Goal: Task Accomplishment & Management: Manage account settings

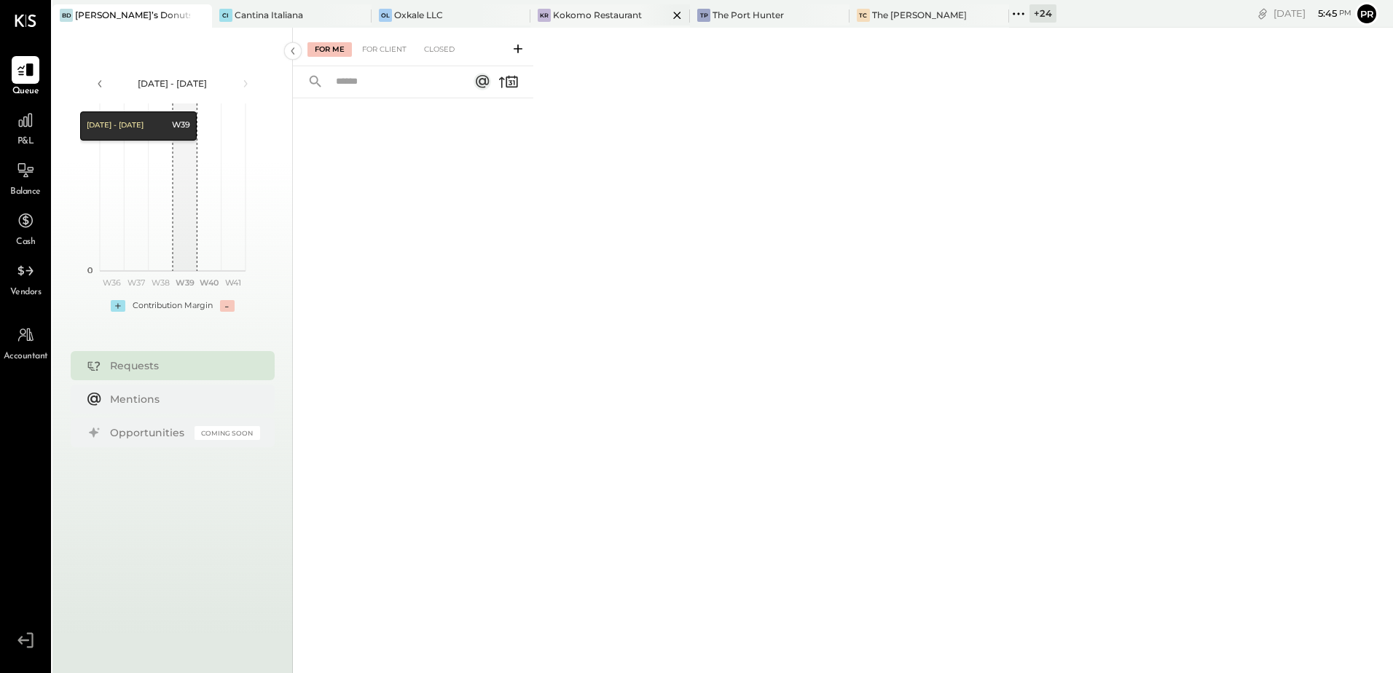
click at [581, 14] on div "Kokomo Restaurant" at bounding box center [597, 15] width 89 height 12
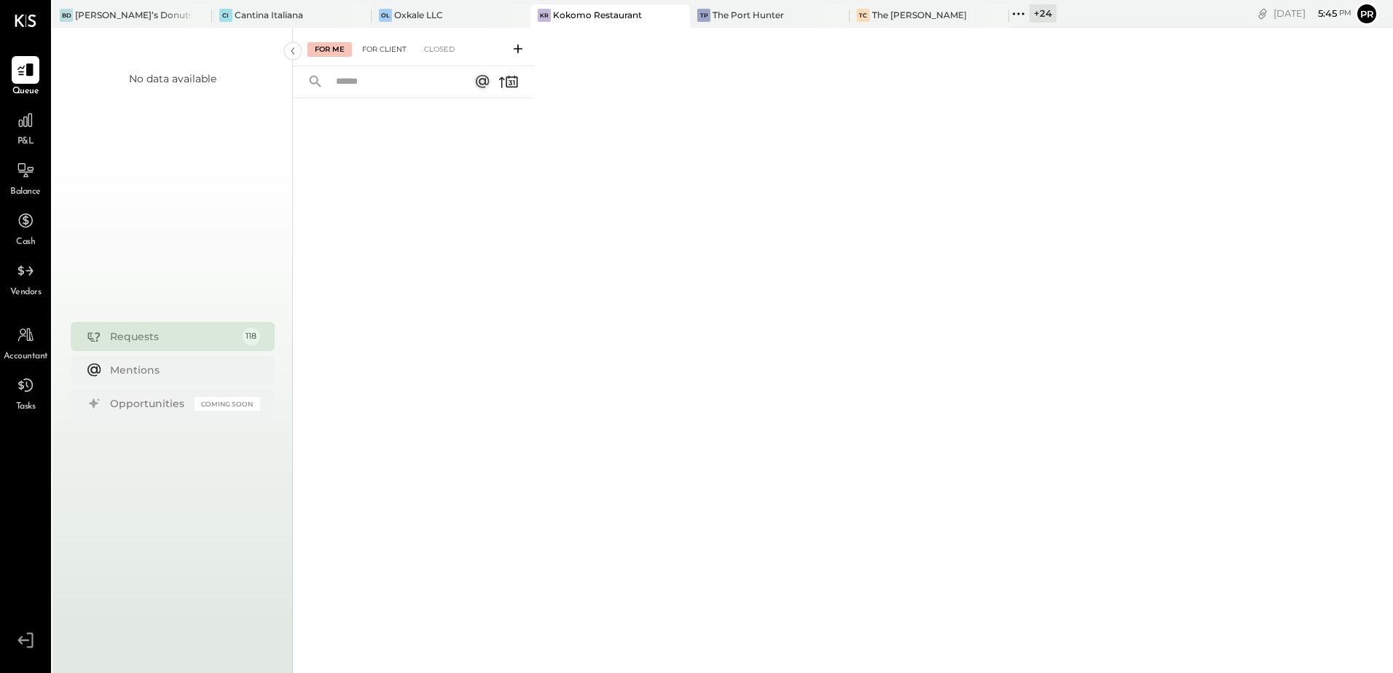
click at [399, 51] on div "For Client" at bounding box center [384, 49] width 59 height 15
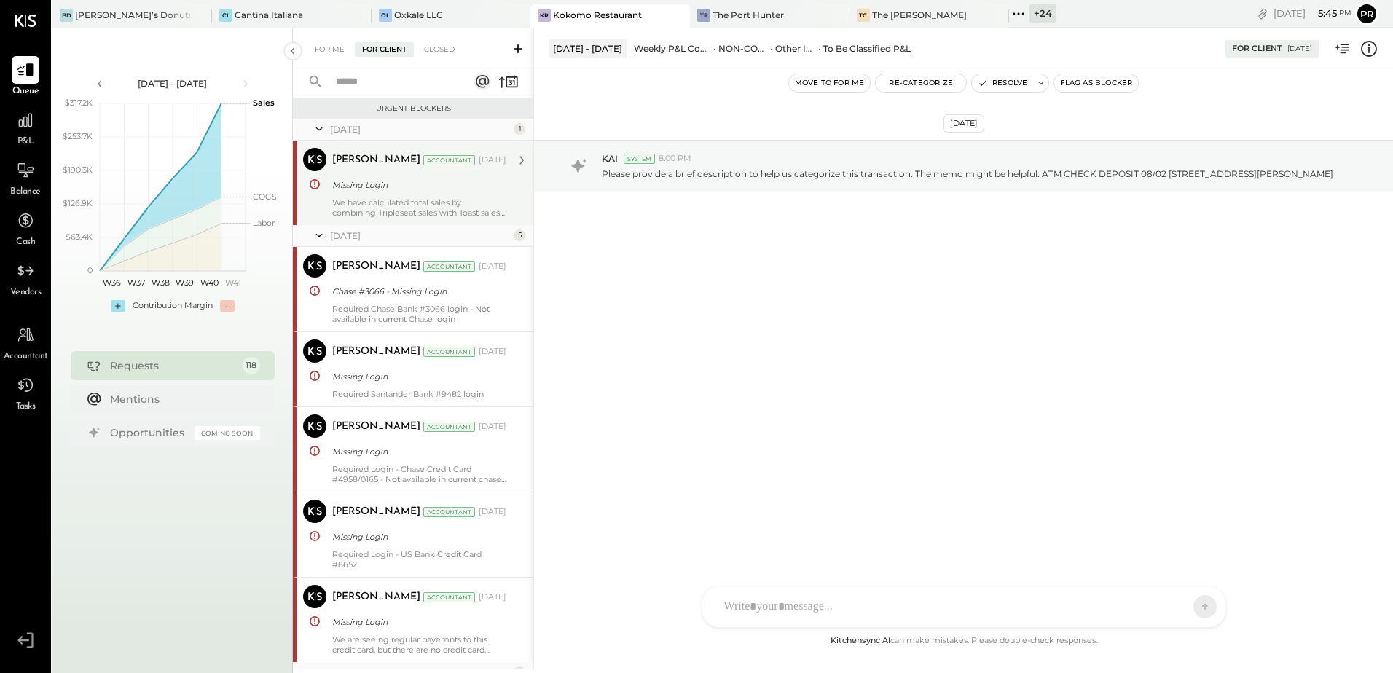
click at [431, 202] on div "We have calculated total sales by combining Tripleseat sales with Toast sales a…" at bounding box center [419, 207] width 174 height 20
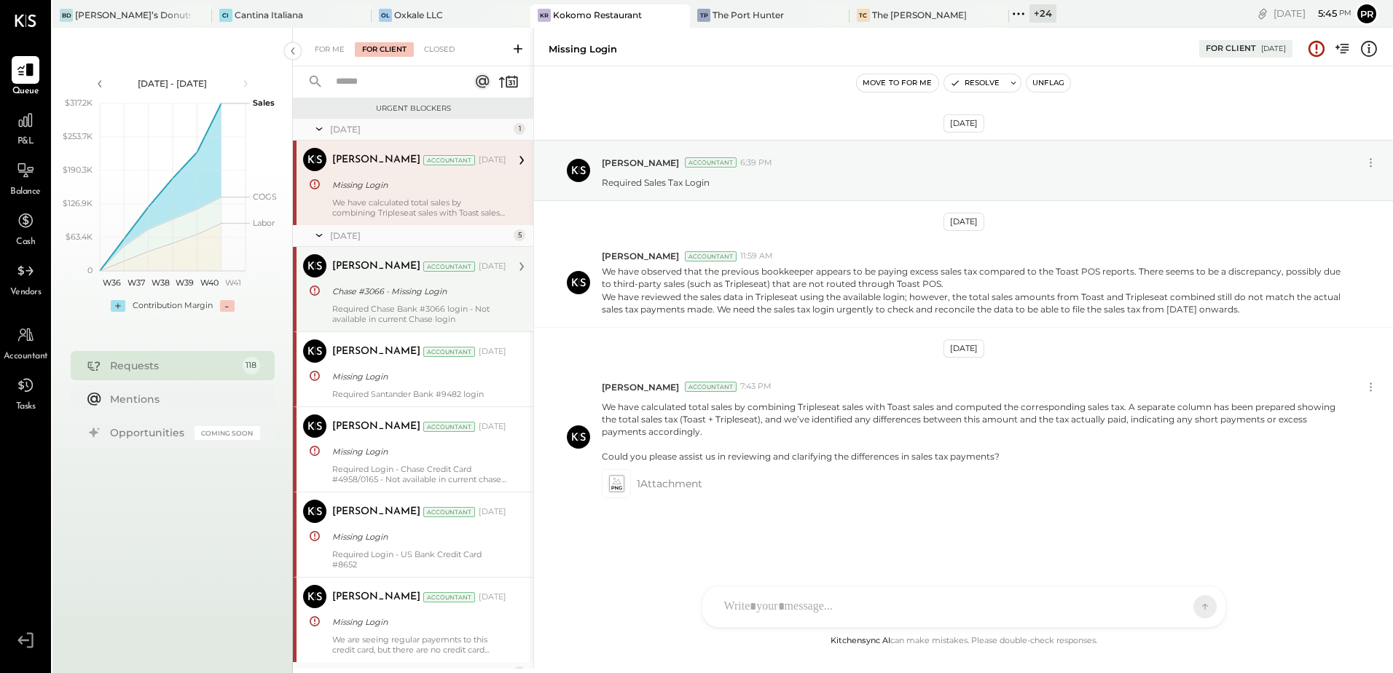
click at [399, 294] on div "Chase #3066 - Missing Login" at bounding box center [417, 291] width 170 height 15
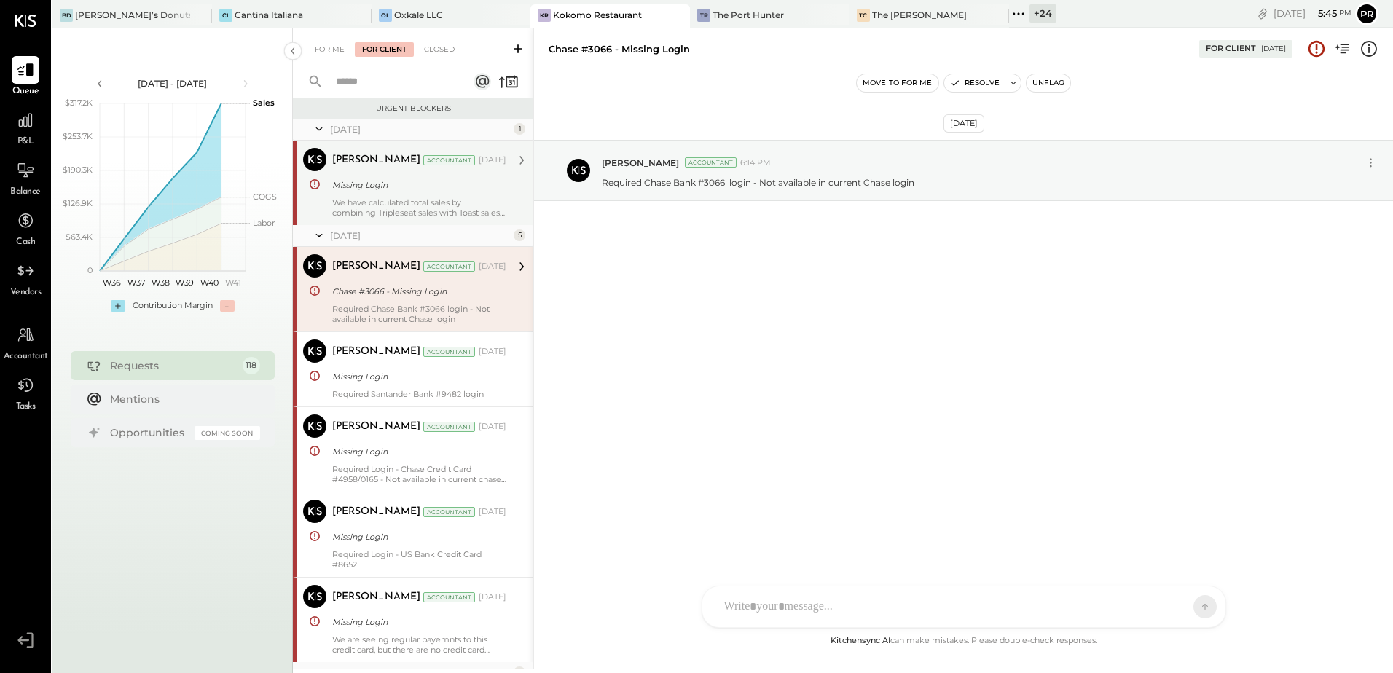
click at [414, 302] on div "[PERSON_NAME] Accountant [DATE] Chase #3066 - Missing Login Required Chase Bank…" at bounding box center [419, 289] width 174 height 70
click at [425, 378] on div "Missing Login" at bounding box center [417, 376] width 170 height 15
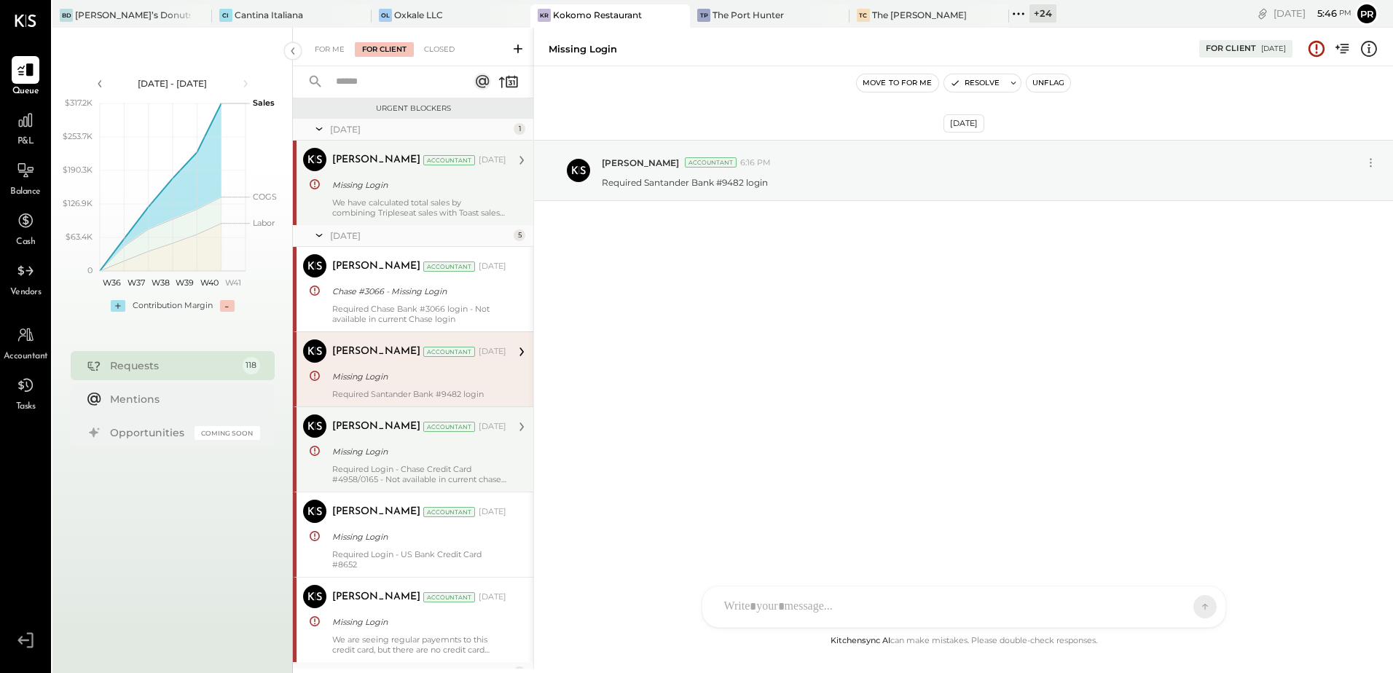
click at [417, 455] on div "Missing Login" at bounding box center [417, 451] width 170 height 15
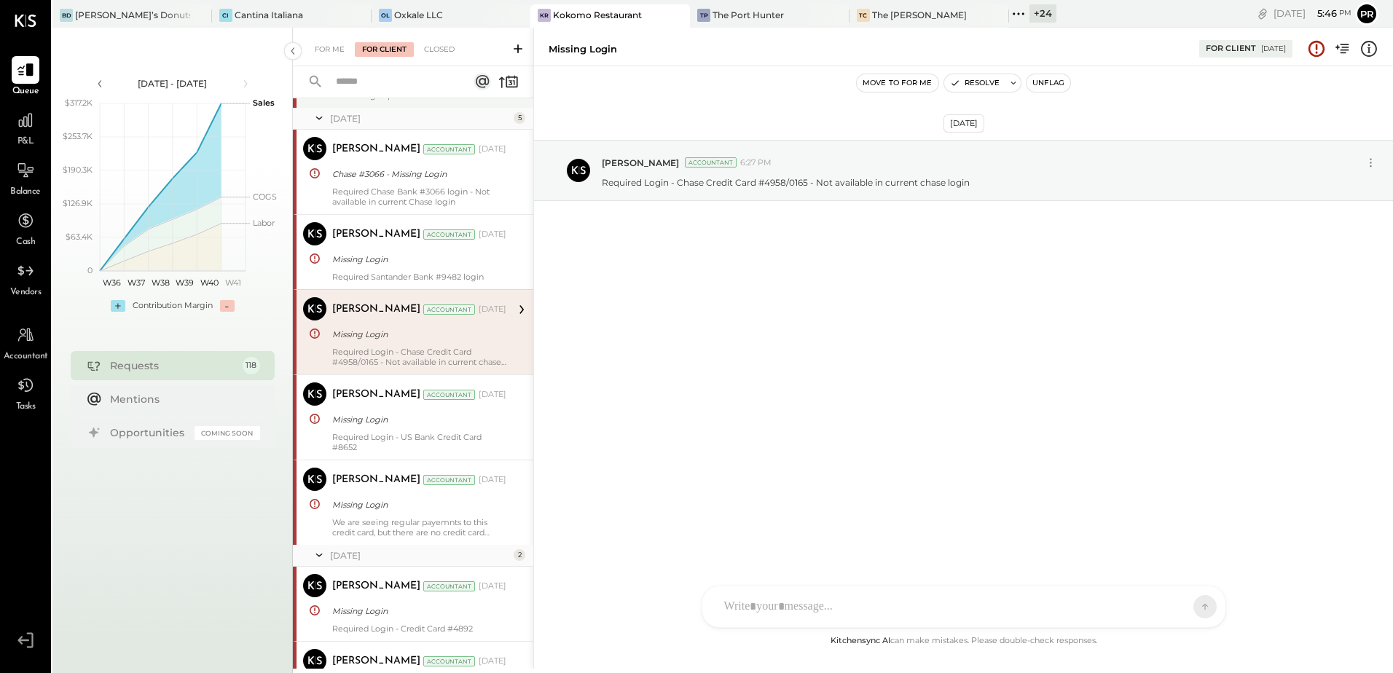
scroll to position [146, 0]
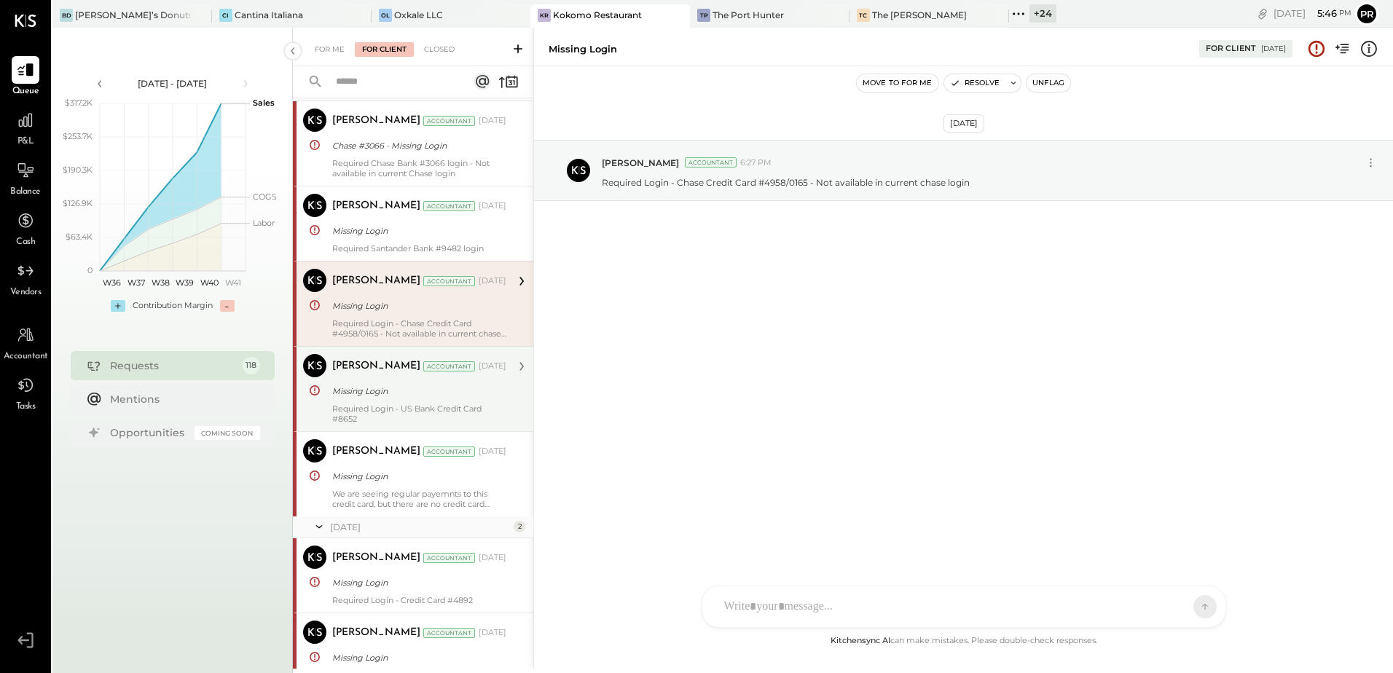
click at [406, 396] on div "Missing Login" at bounding box center [417, 391] width 170 height 15
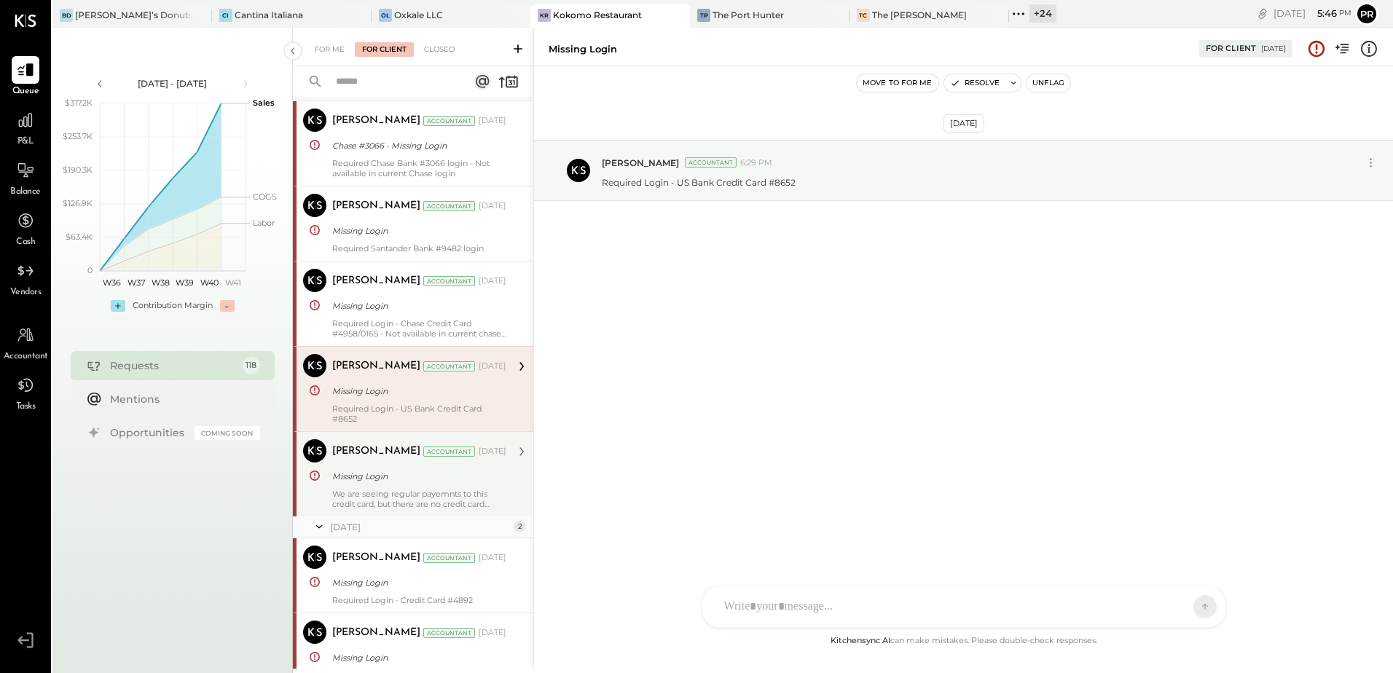
click at [427, 492] on div "We are seeing regular payemnts to this credit card, but there are no credit car…" at bounding box center [419, 499] width 174 height 20
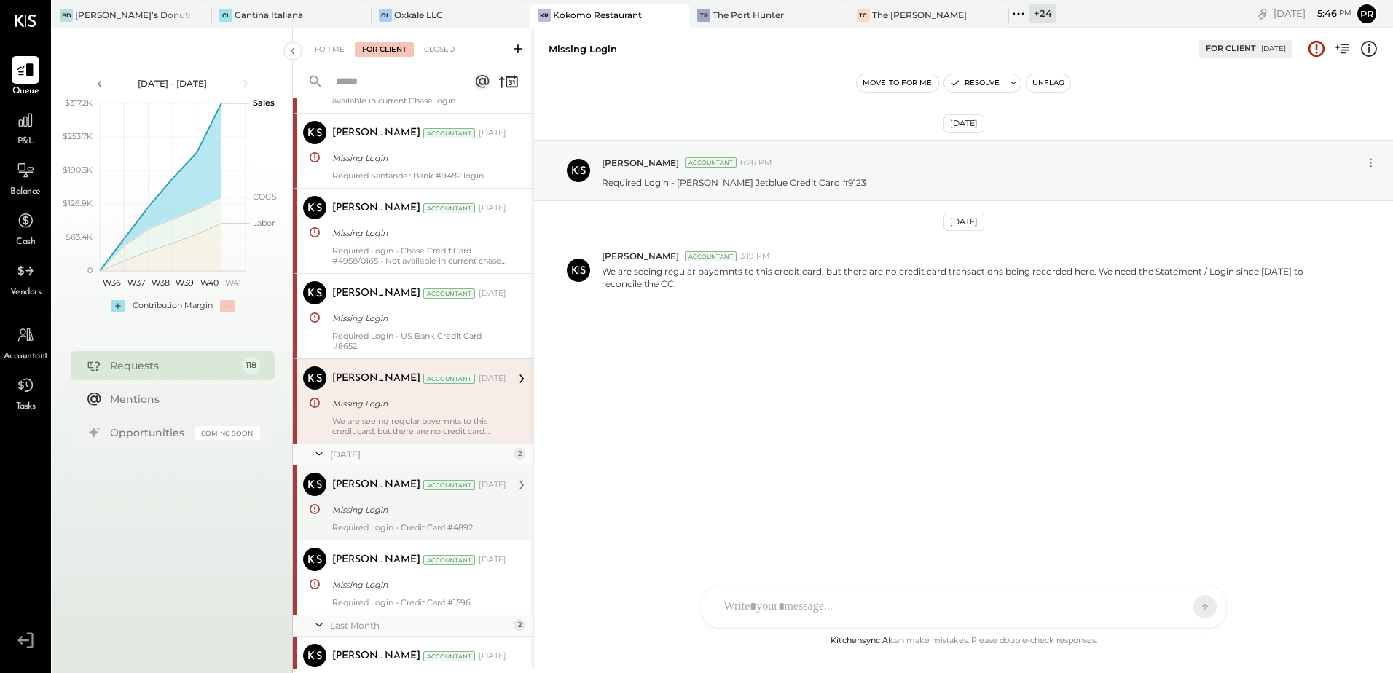
scroll to position [291, 0]
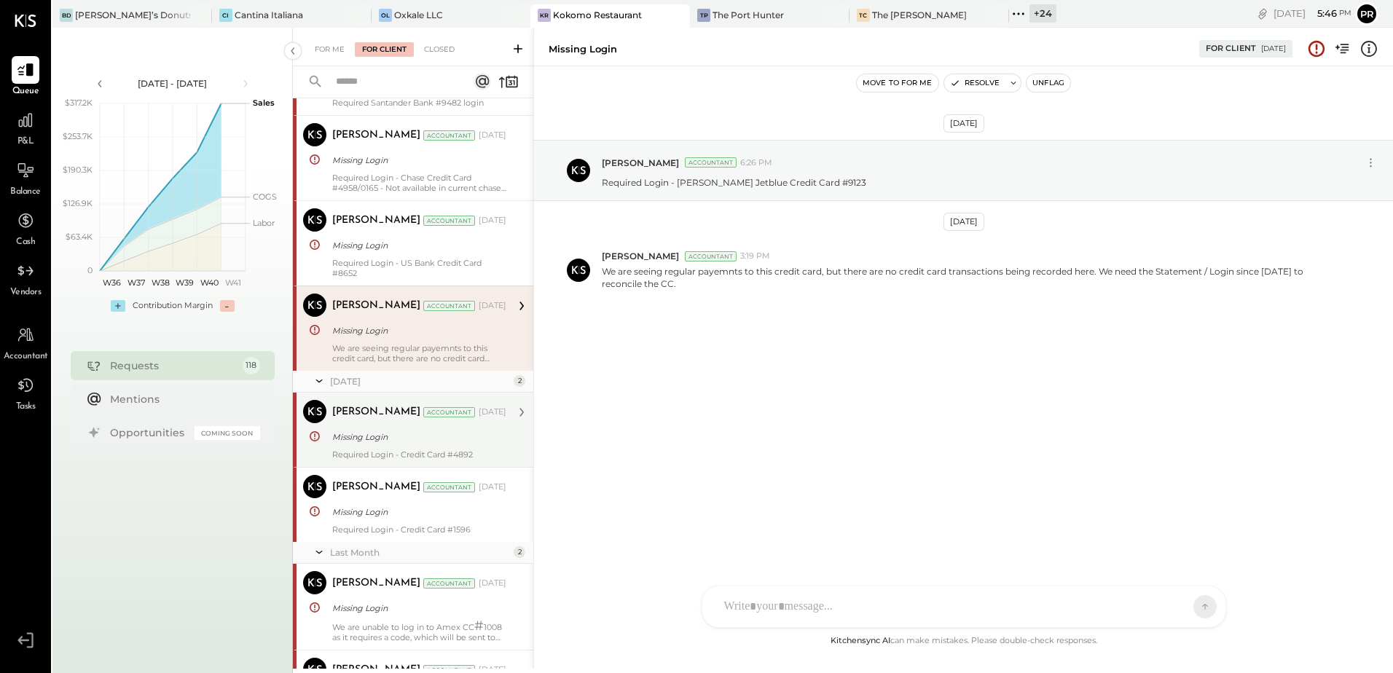
click at [424, 452] on div "Required Login - Credit Card #4892" at bounding box center [419, 455] width 174 height 10
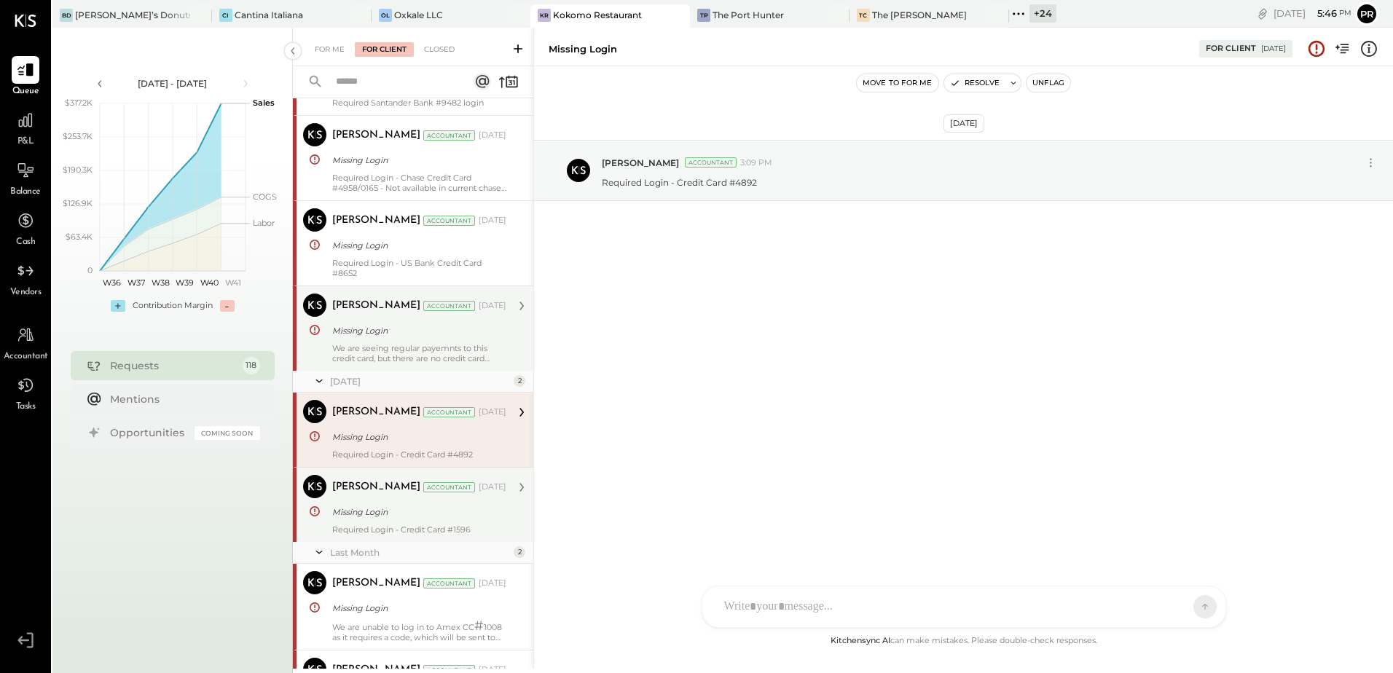
click at [439, 531] on div "Required Login - Credit Card #1596" at bounding box center [419, 530] width 174 height 10
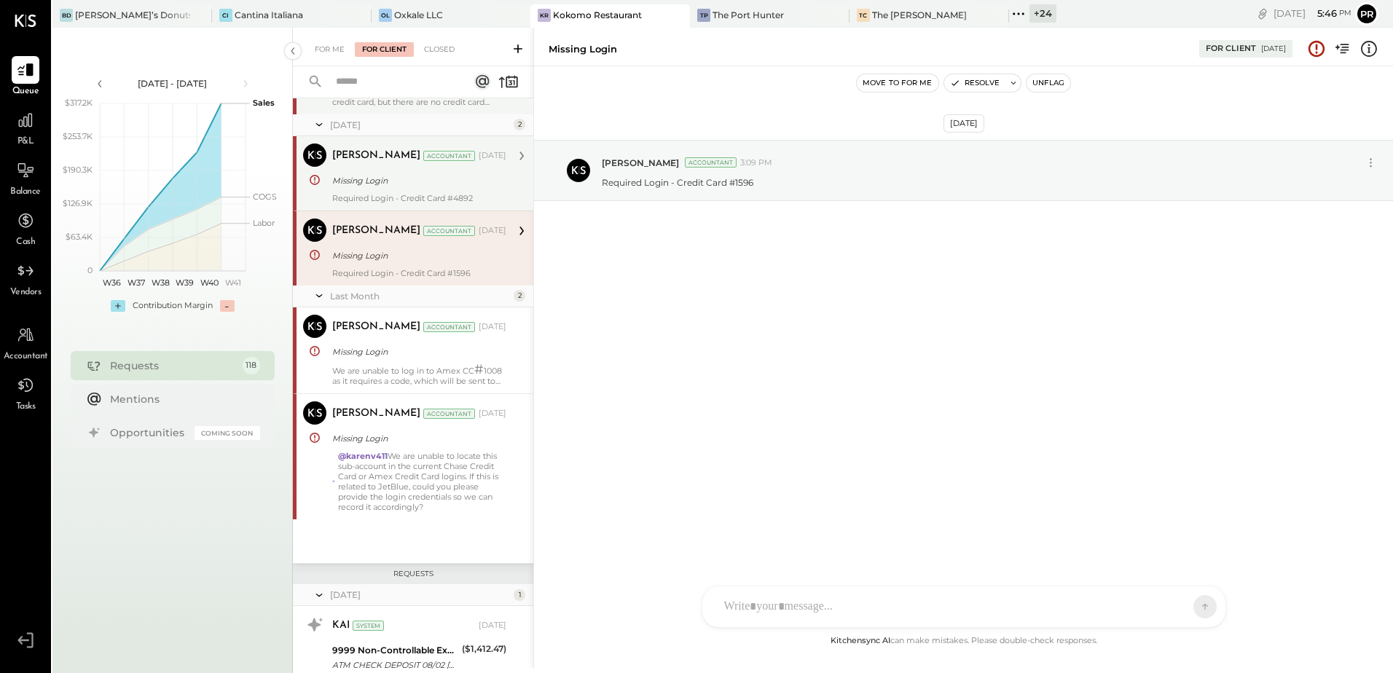
scroll to position [583, 0]
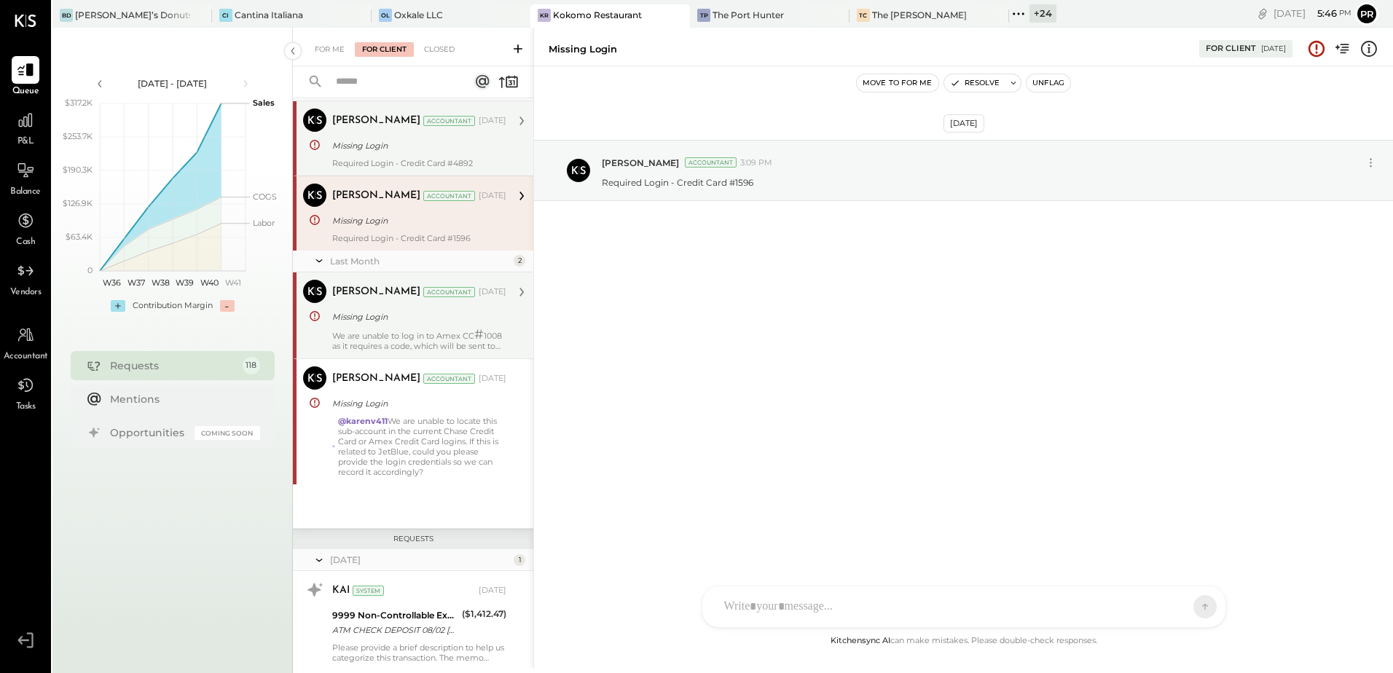
click at [412, 332] on div "We are unable to log in to Amex CC # 1008 as it requires a code, which will be …" at bounding box center [419, 340] width 174 height 22
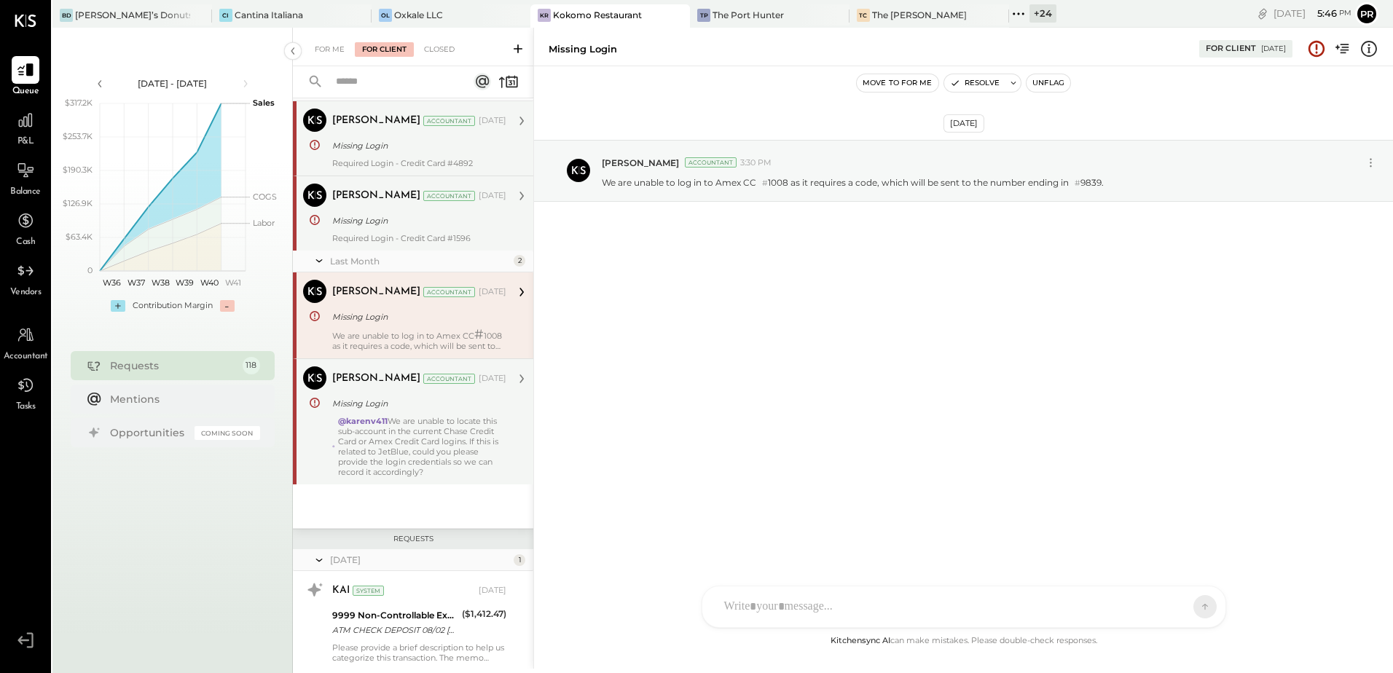
click at [428, 440] on div "@karenv411 We are unable to locate this sub-account in the current Chase Credit…" at bounding box center [422, 446] width 169 height 61
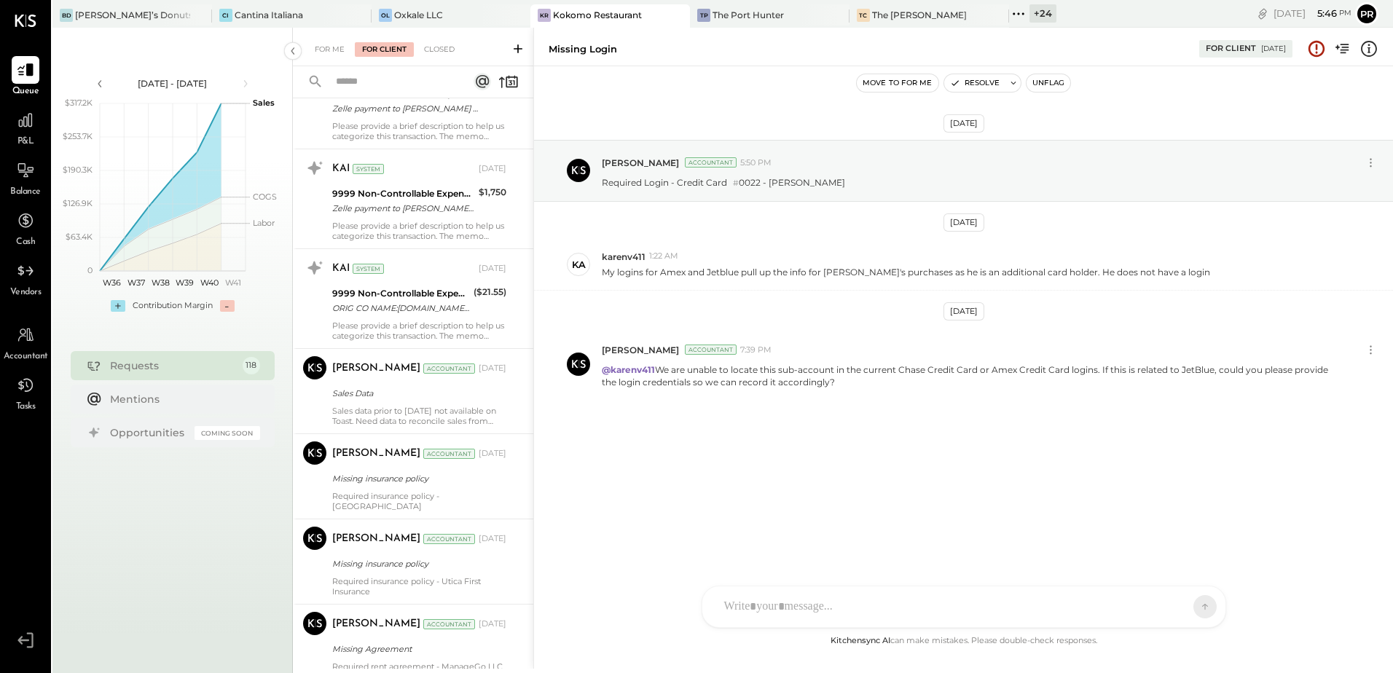
scroll to position [1676, 0]
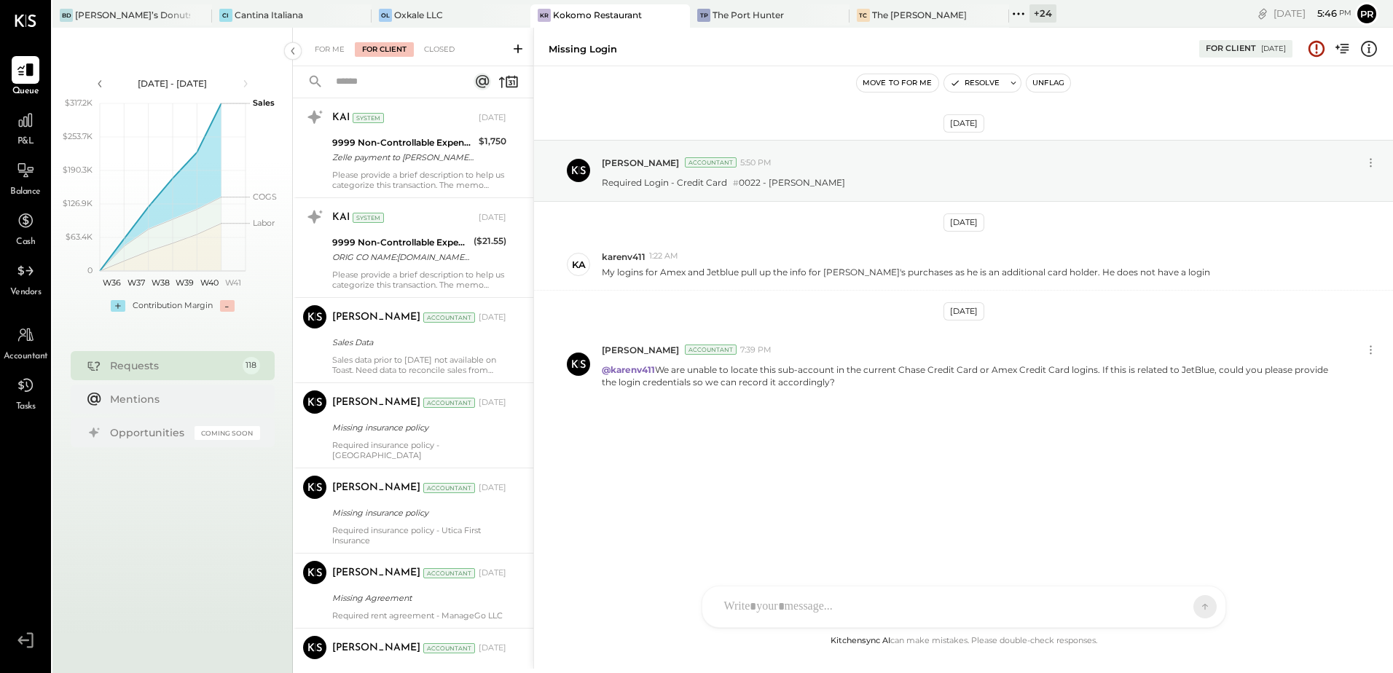
click at [414, 356] on div "Sales data prior to [DATE] not available on Toast. Need data to reconcile sales…" at bounding box center [419, 365] width 174 height 20
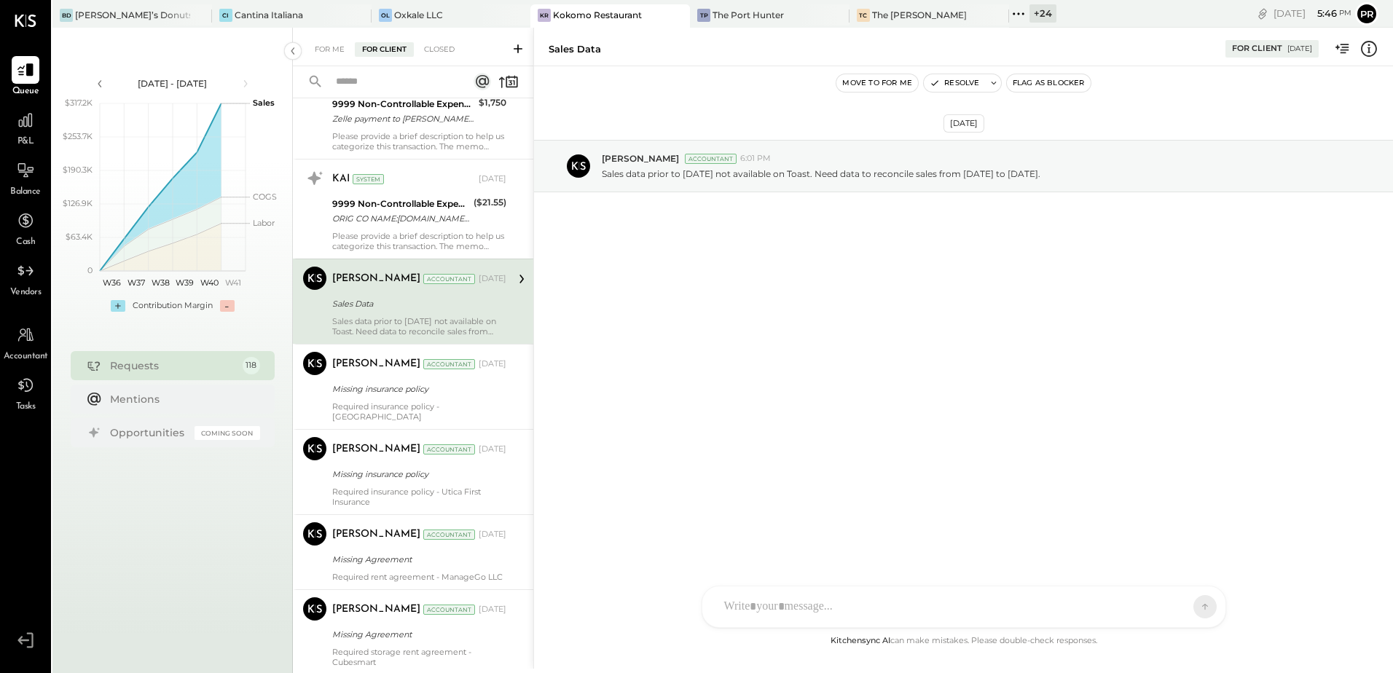
scroll to position [1749, 0]
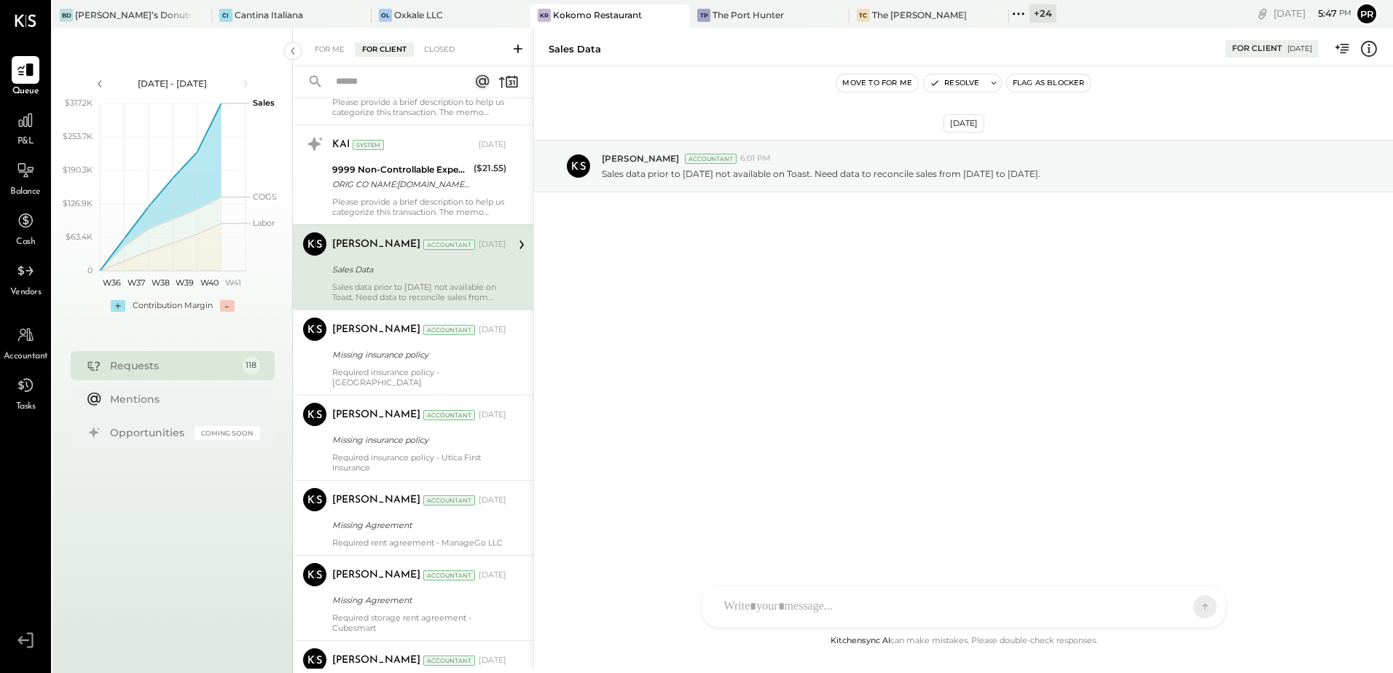
click at [414, 356] on div "Missing insurance policy" at bounding box center [417, 355] width 170 height 15
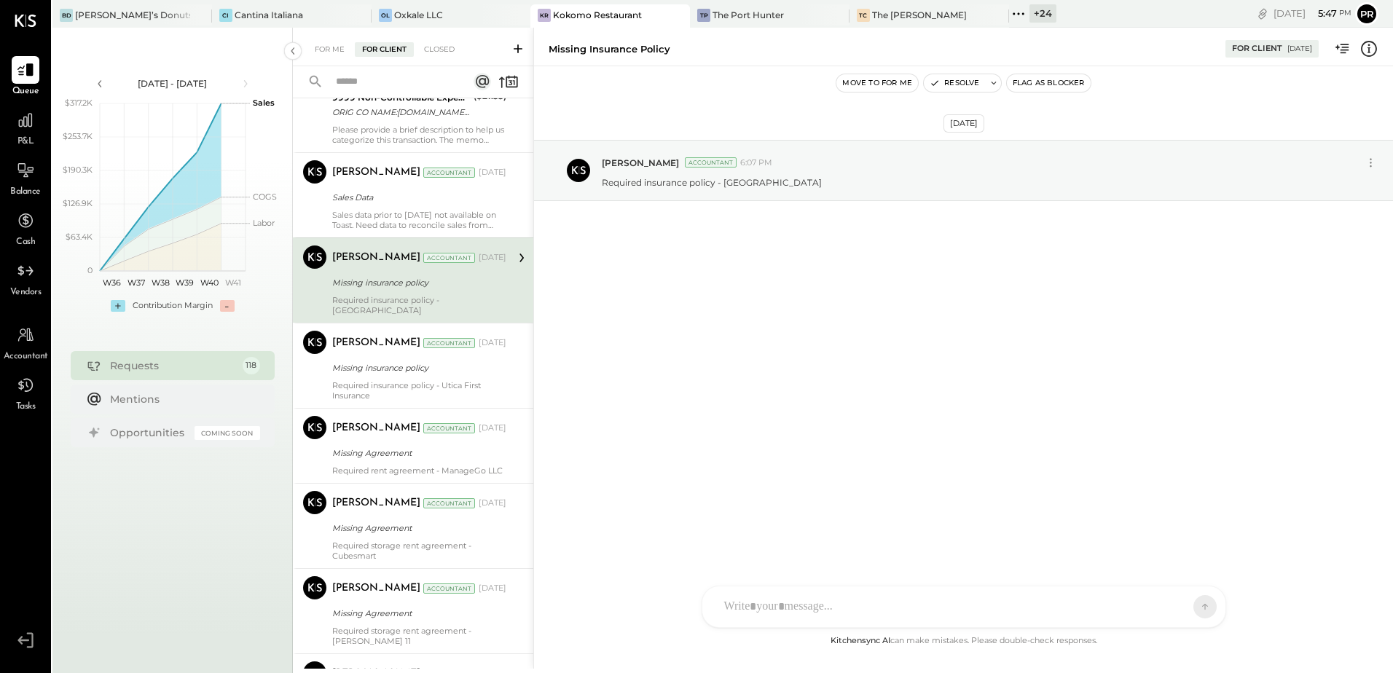
scroll to position [1821, 0]
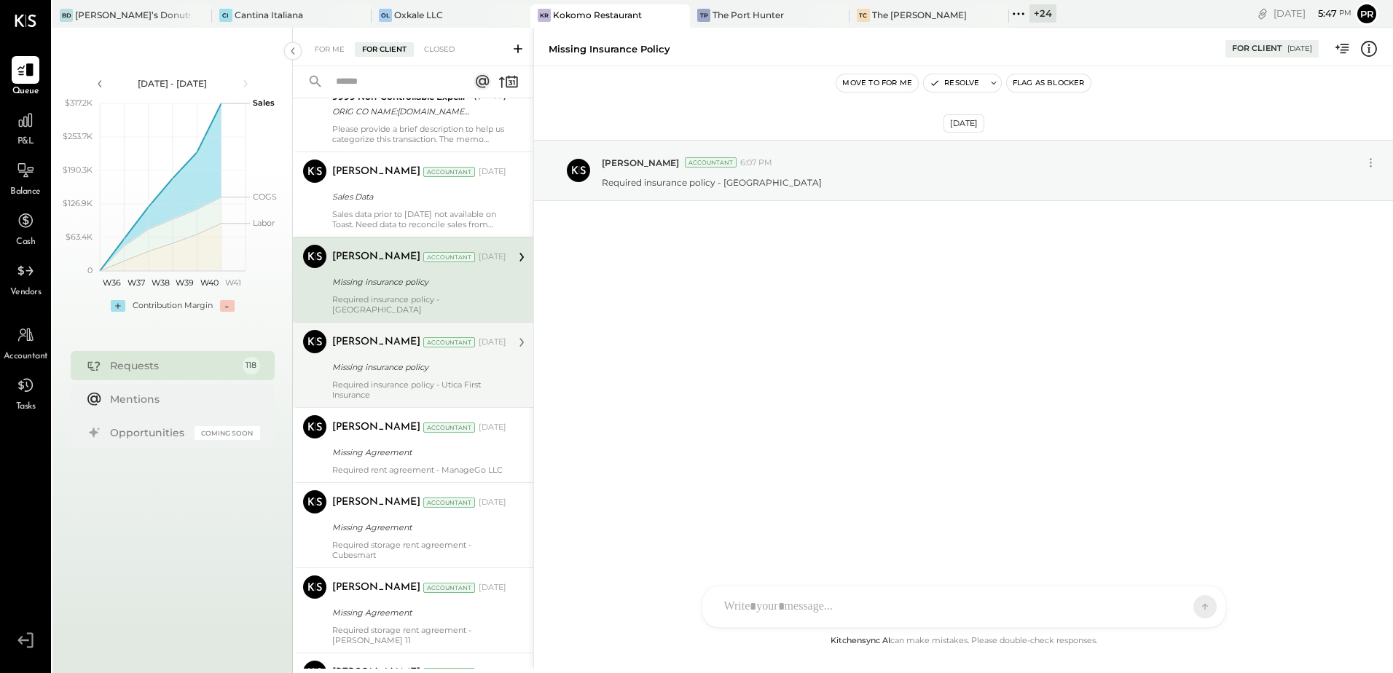
click at [463, 380] on div "Required insurance policy - Utica First Insurance" at bounding box center [419, 390] width 174 height 20
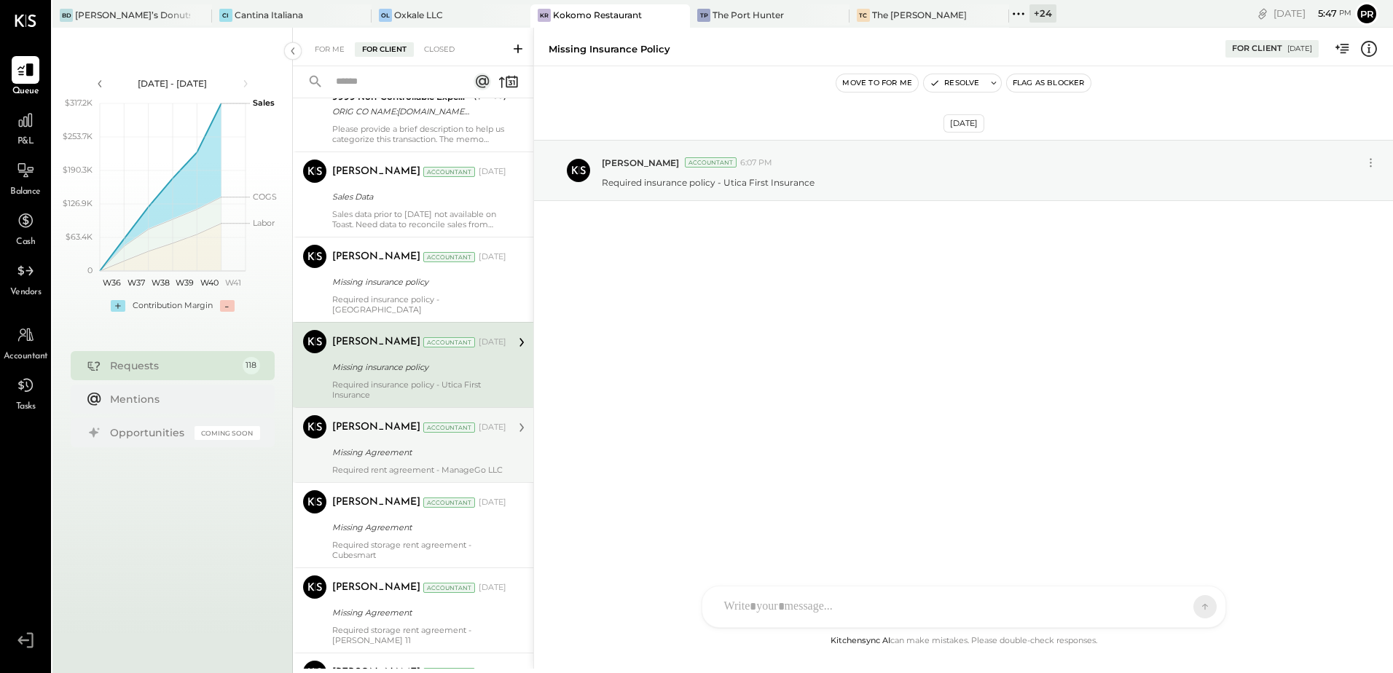
click at [441, 465] on div "Required rent agreement - ManageGo LLC" at bounding box center [419, 470] width 174 height 10
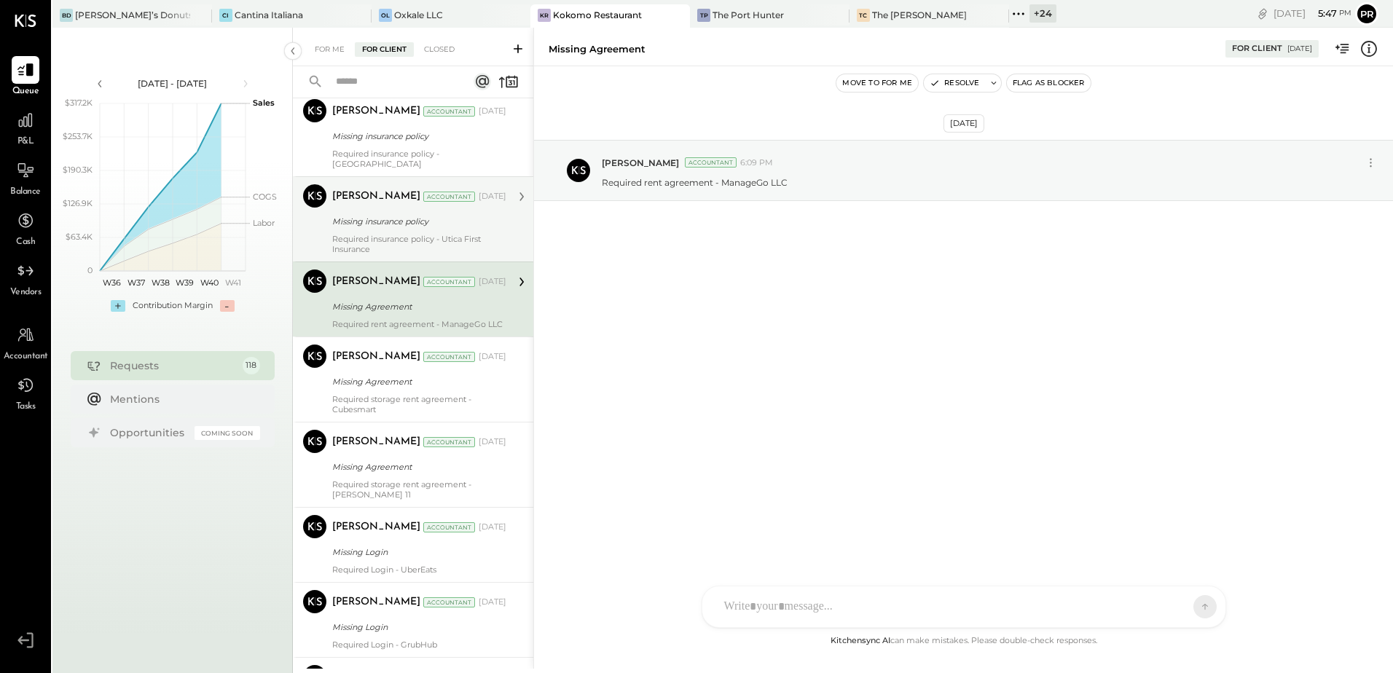
scroll to position [2040, 0]
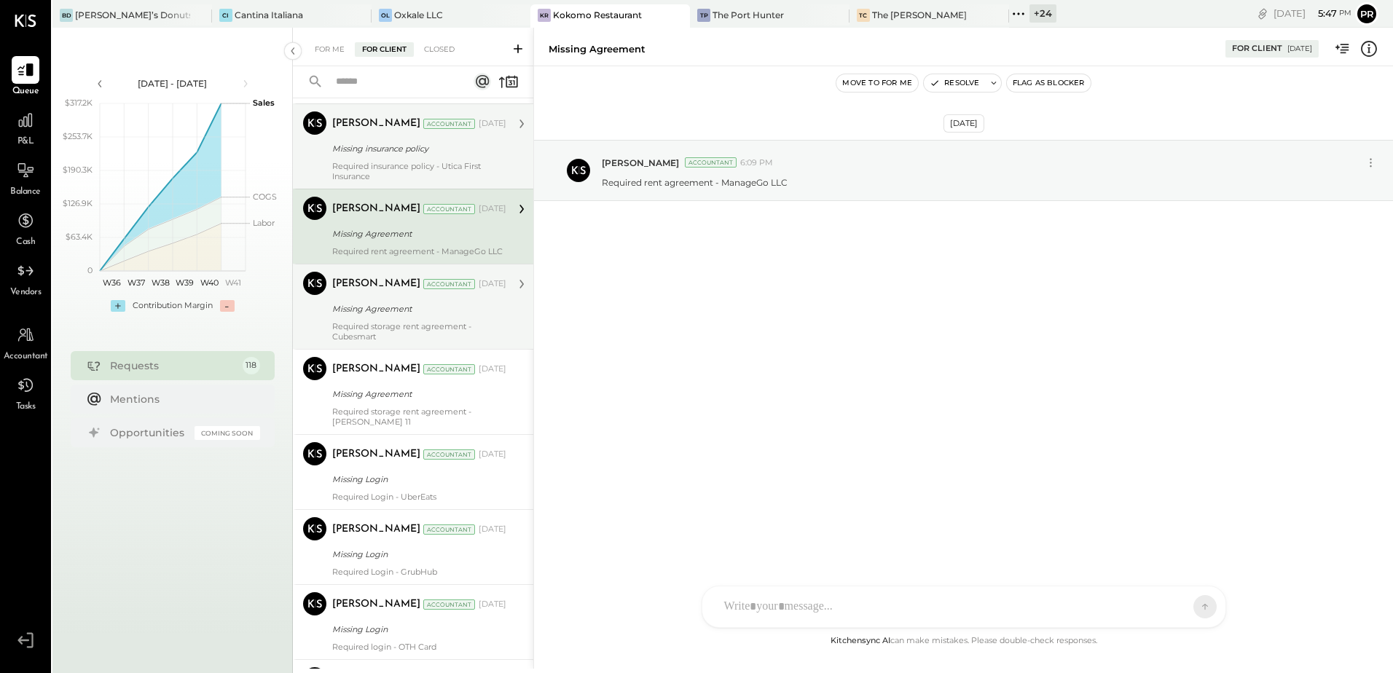
click at [427, 295] on div "[PERSON_NAME] Accountant [DATE]" at bounding box center [419, 284] width 174 height 25
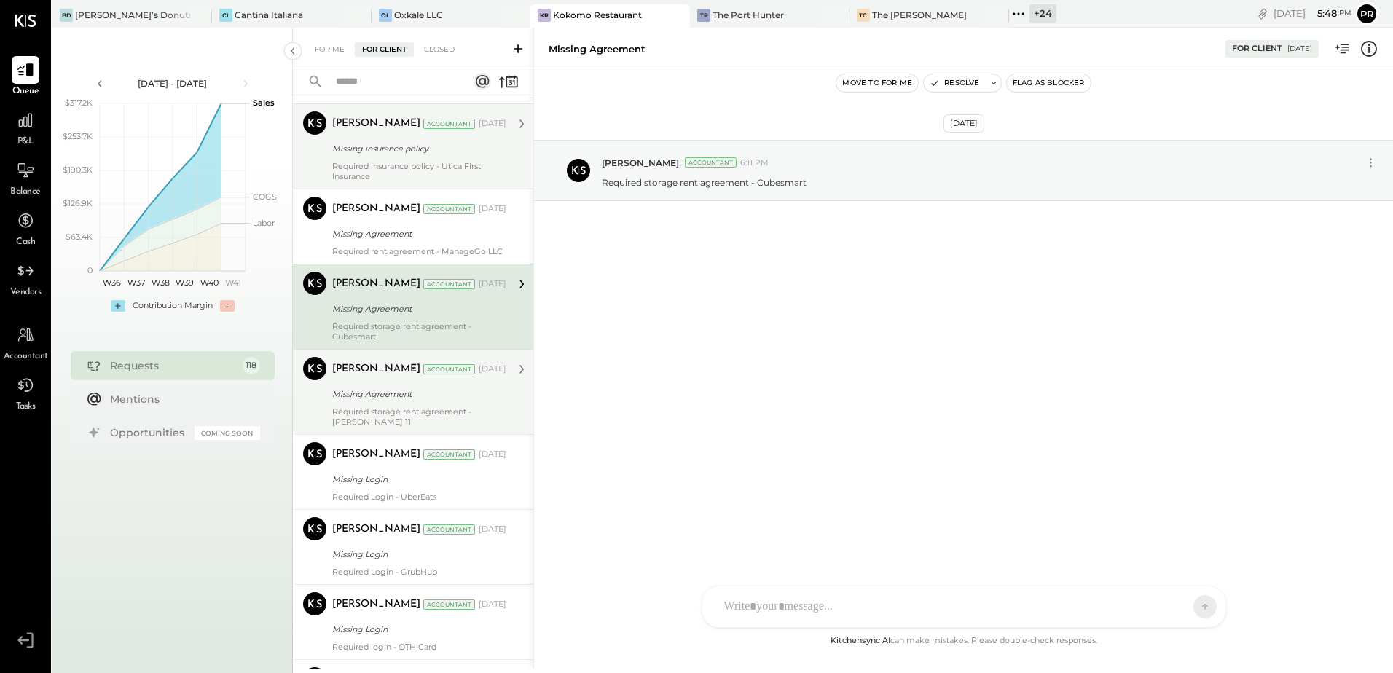
click at [393, 390] on div "Missing Agreement" at bounding box center [417, 394] width 170 height 15
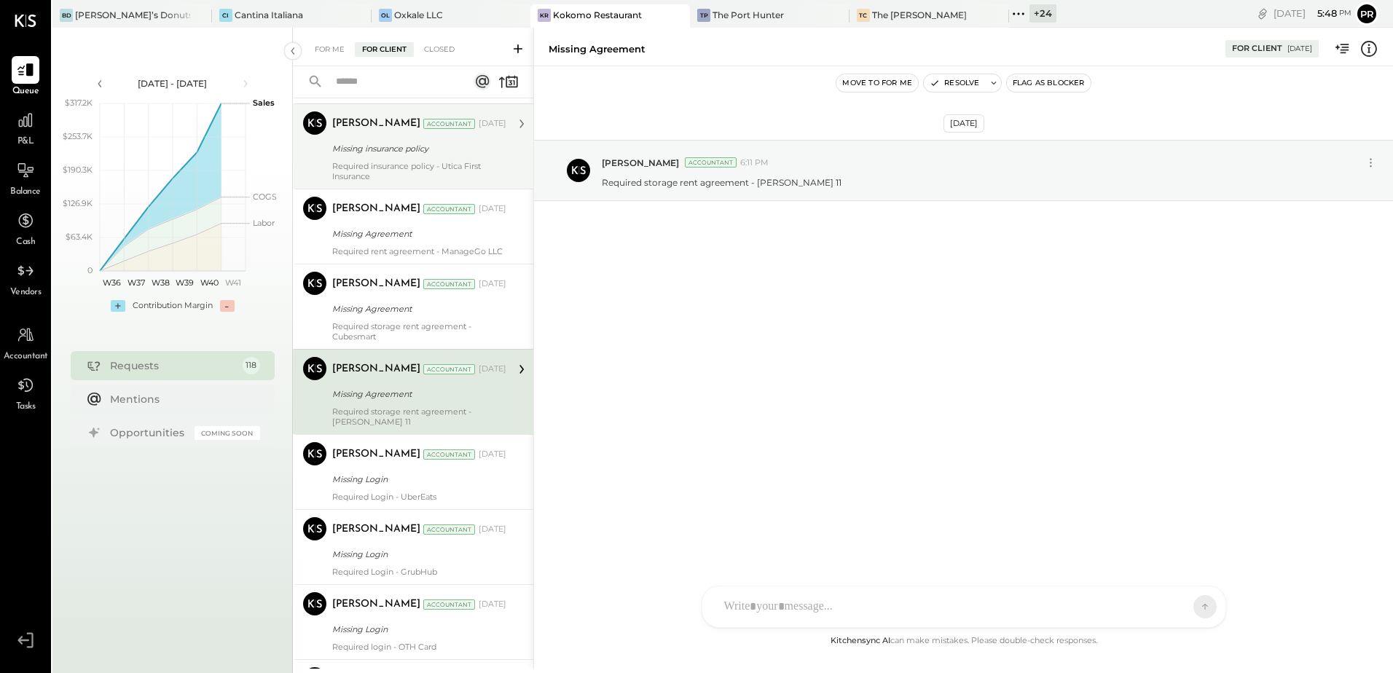
scroll to position [2113, 0]
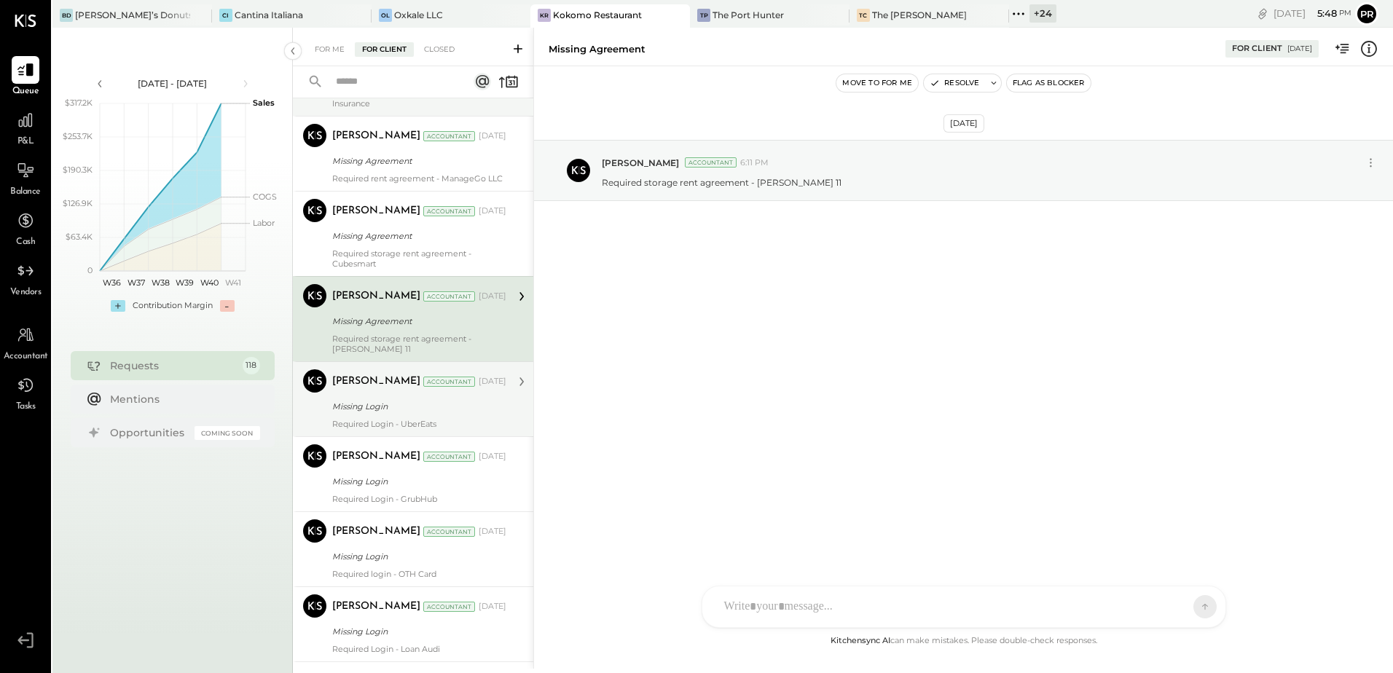
click at [464, 423] on div "Required Login - UberEats" at bounding box center [419, 424] width 174 height 10
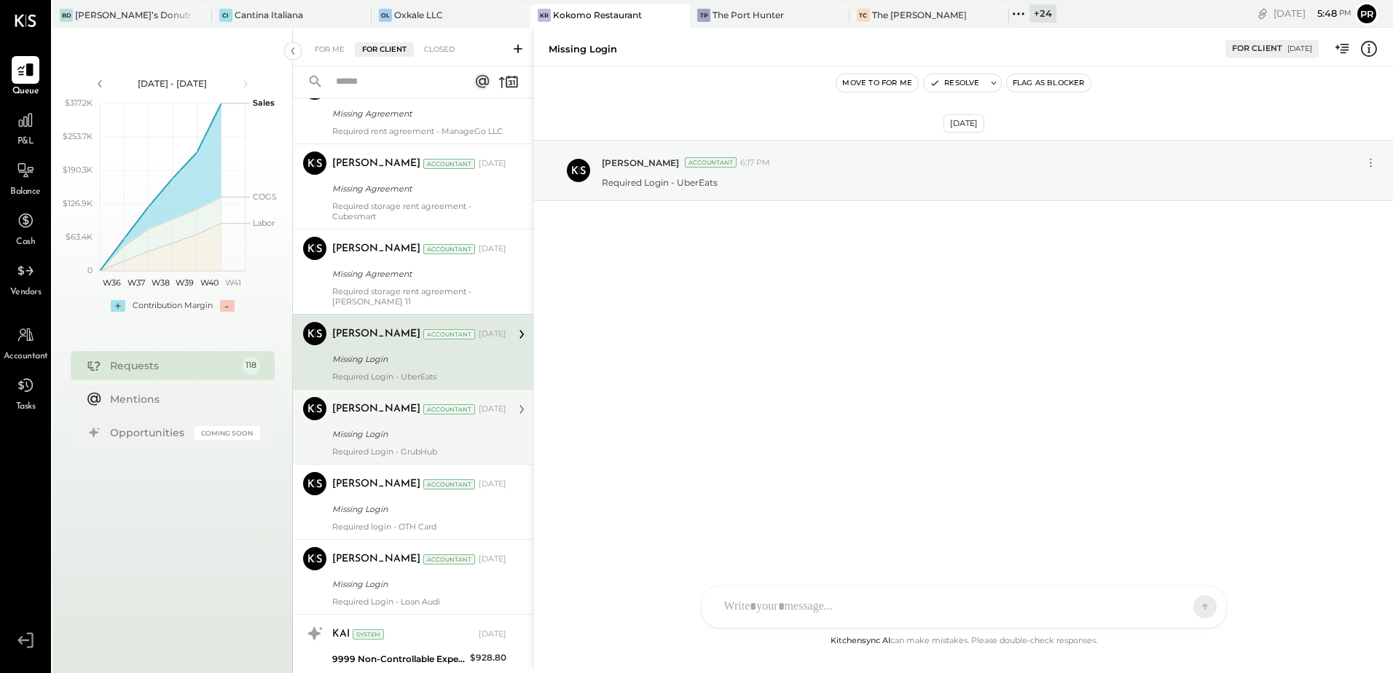
scroll to position [2186, 0]
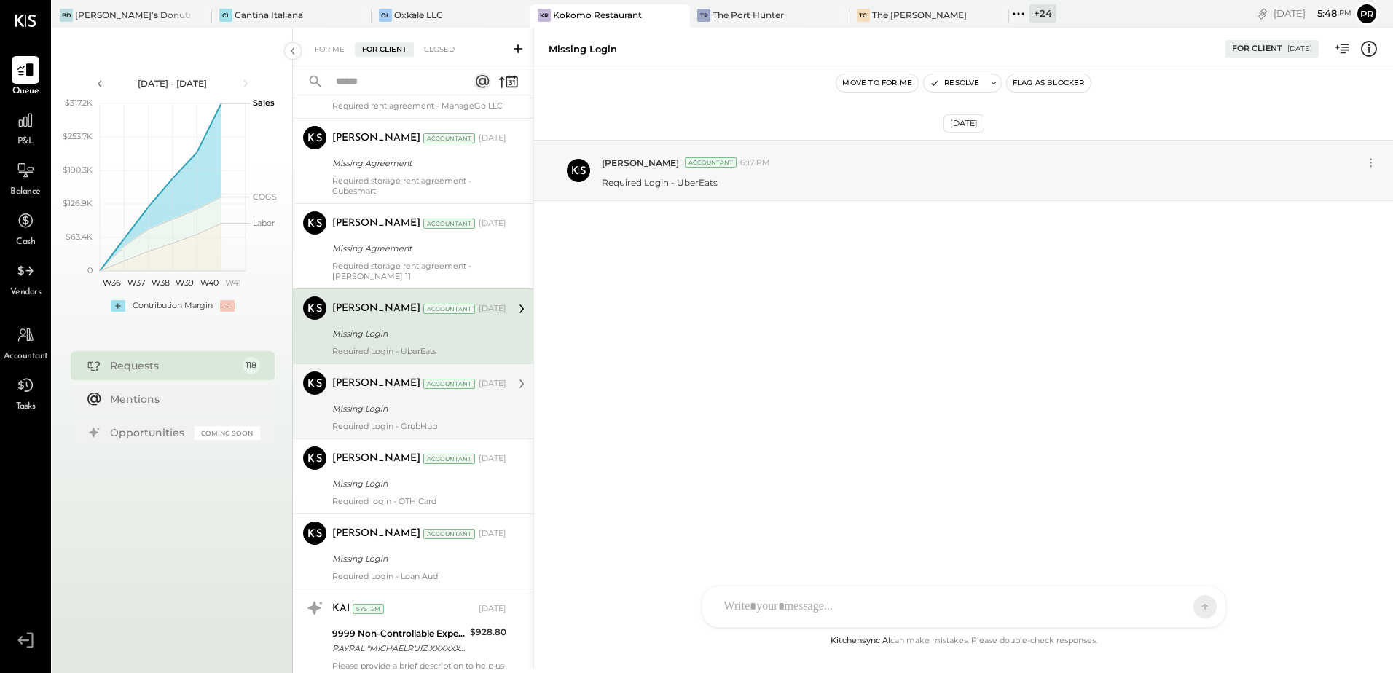
click at [461, 413] on div "Missing Login" at bounding box center [417, 408] width 170 height 15
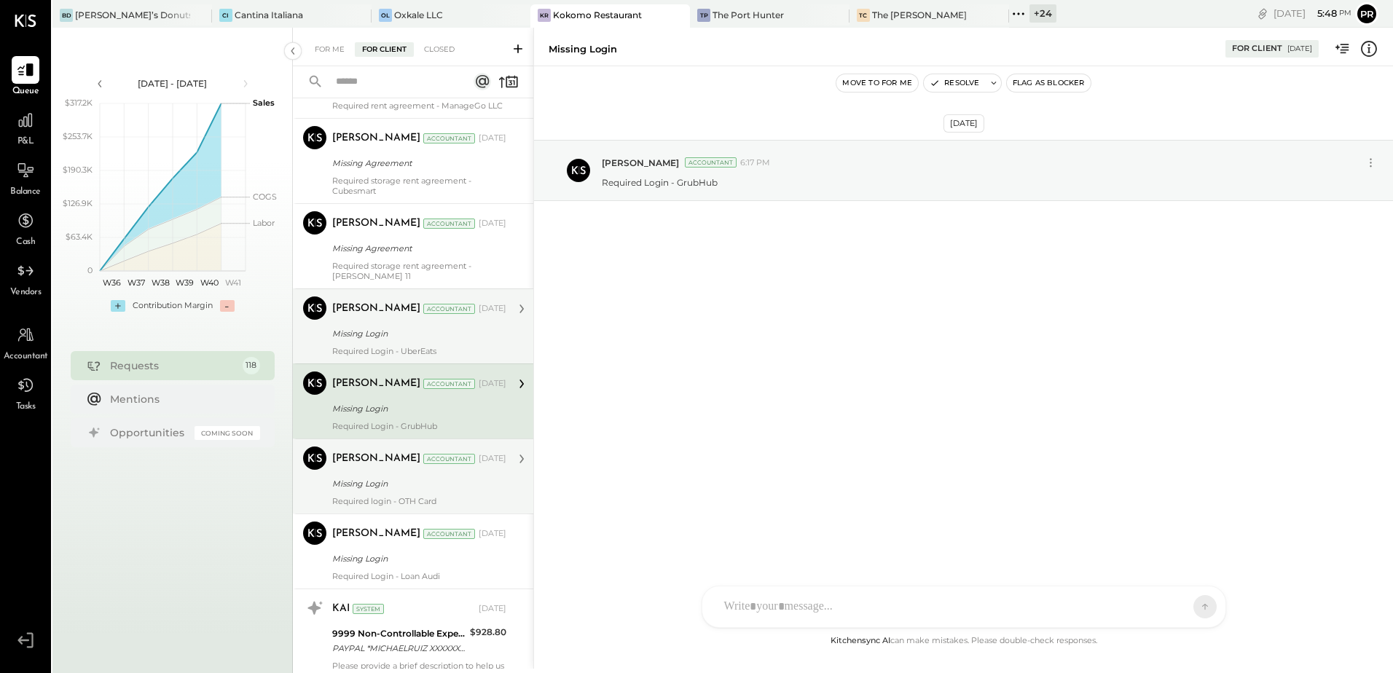
click at [450, 484] on div "Missing Login" at bounding box center [417, 483] width 170 height 15
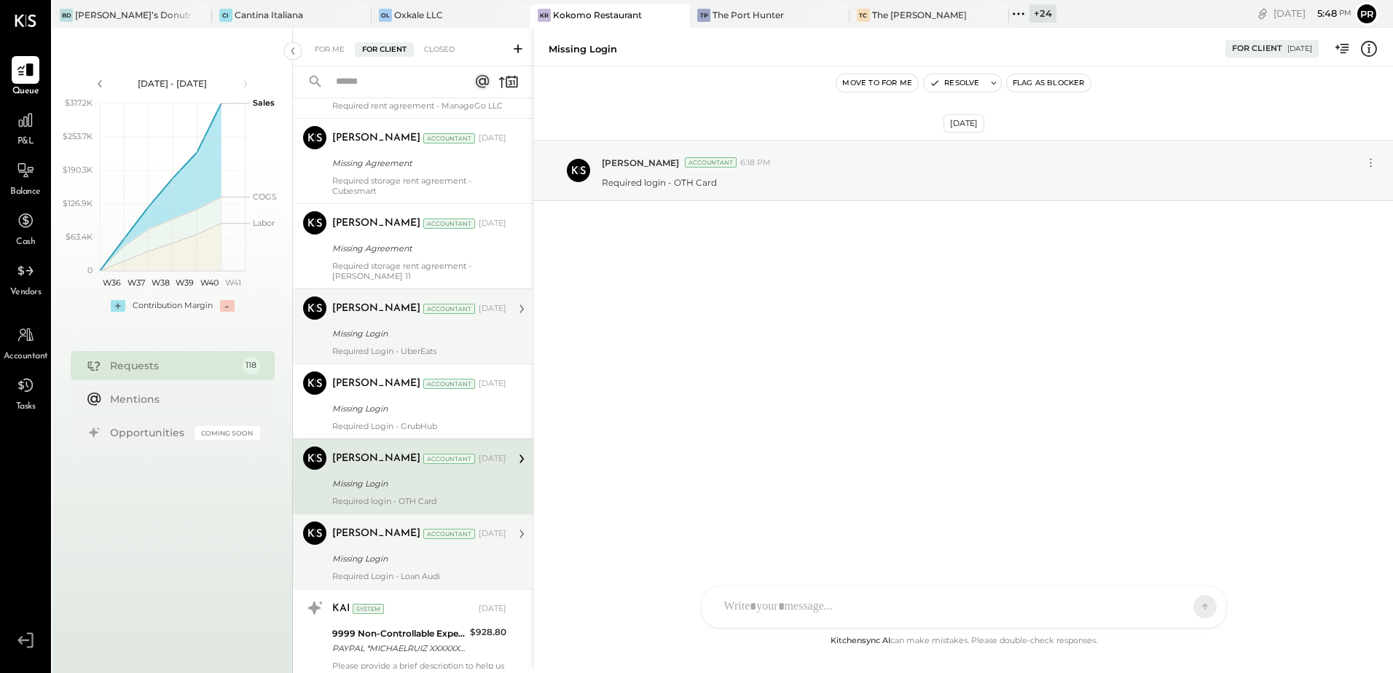
click at [459, 570] on div "[PERSON_NAME] Accountant [DATE] Missing Login Required Login - Loan Audi" at bounding box center [419, 552] width 174 height 60
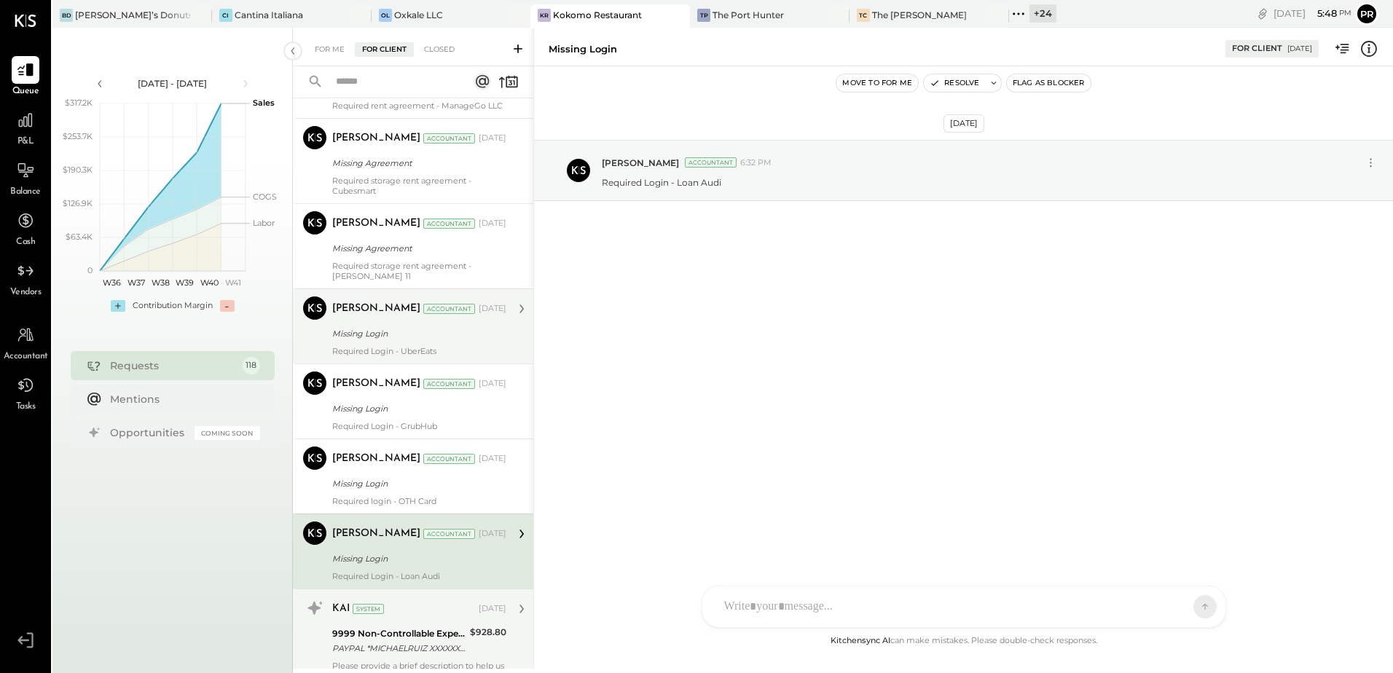
scroll to position [2404, 0]
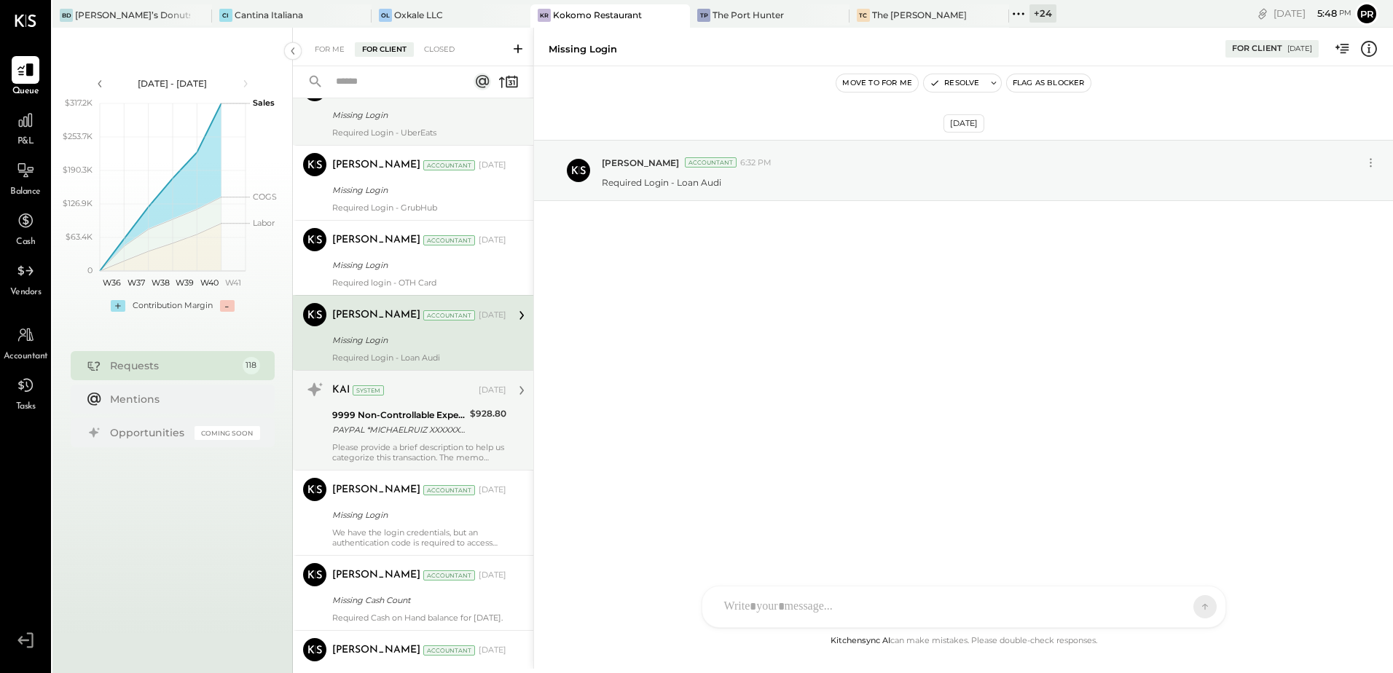
click at [430, 425] on div "PAYPAL *MICHAELRUIZ XXXXXX7733 NY XXXX1008" at bounding box center [398, 430] width 133 height 15
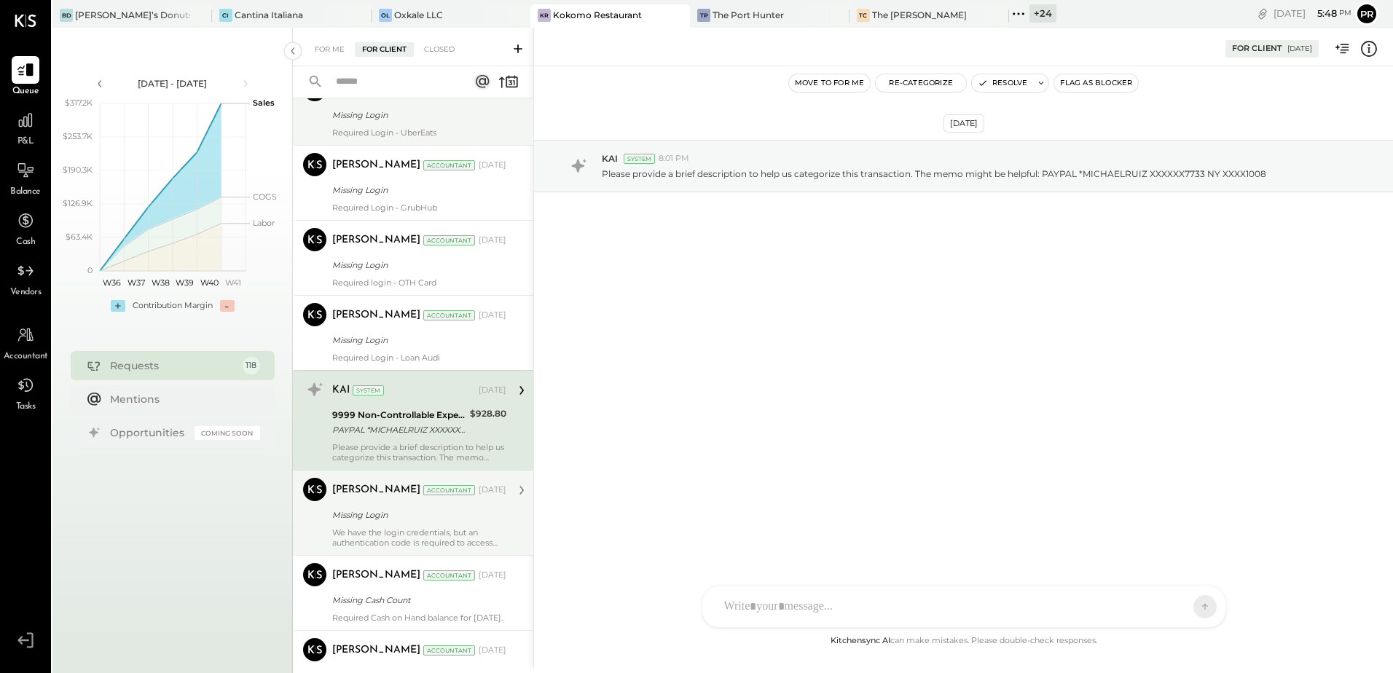
click at [431, 501] on div "[PERSON_NAME] Accountant [DATE]" at bounding box center [419, 490] width 174 height 25
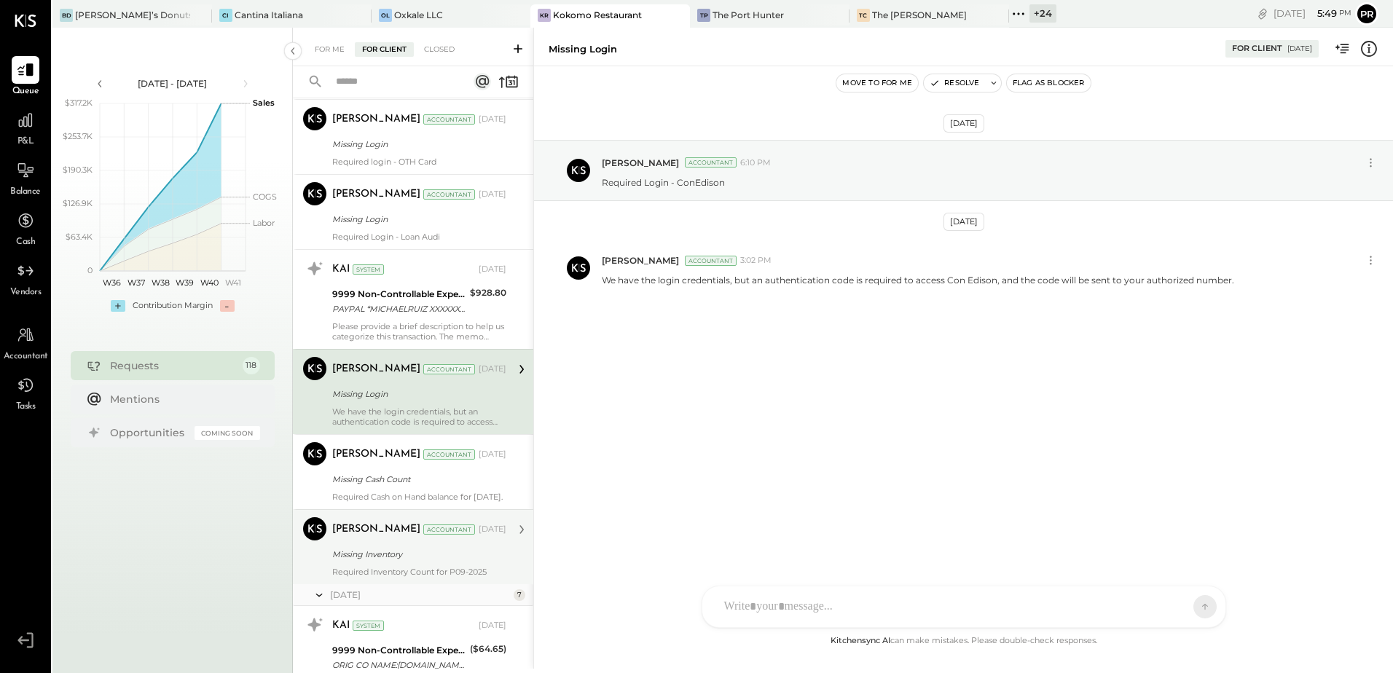
scroll to position [2550, 0]
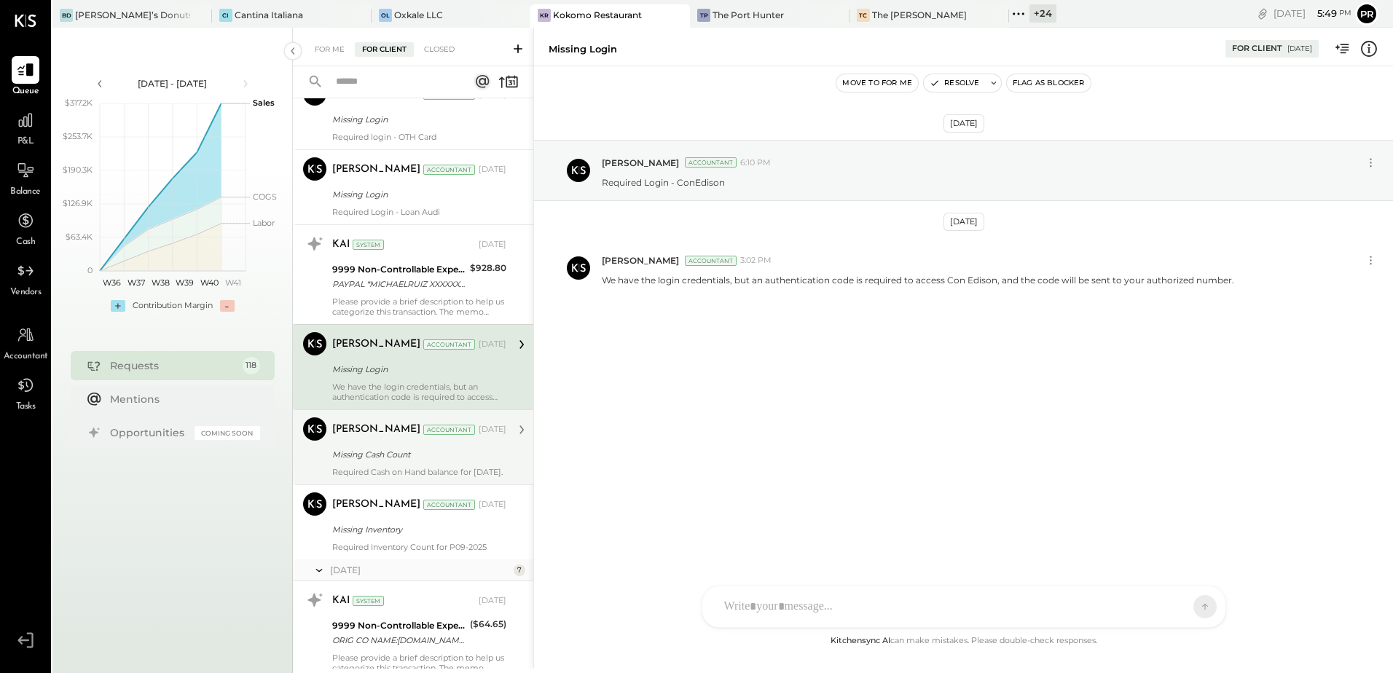
click at [405, 449] on div "Missing Cash Count" at bounding box center [417, 454] width 170 height 15
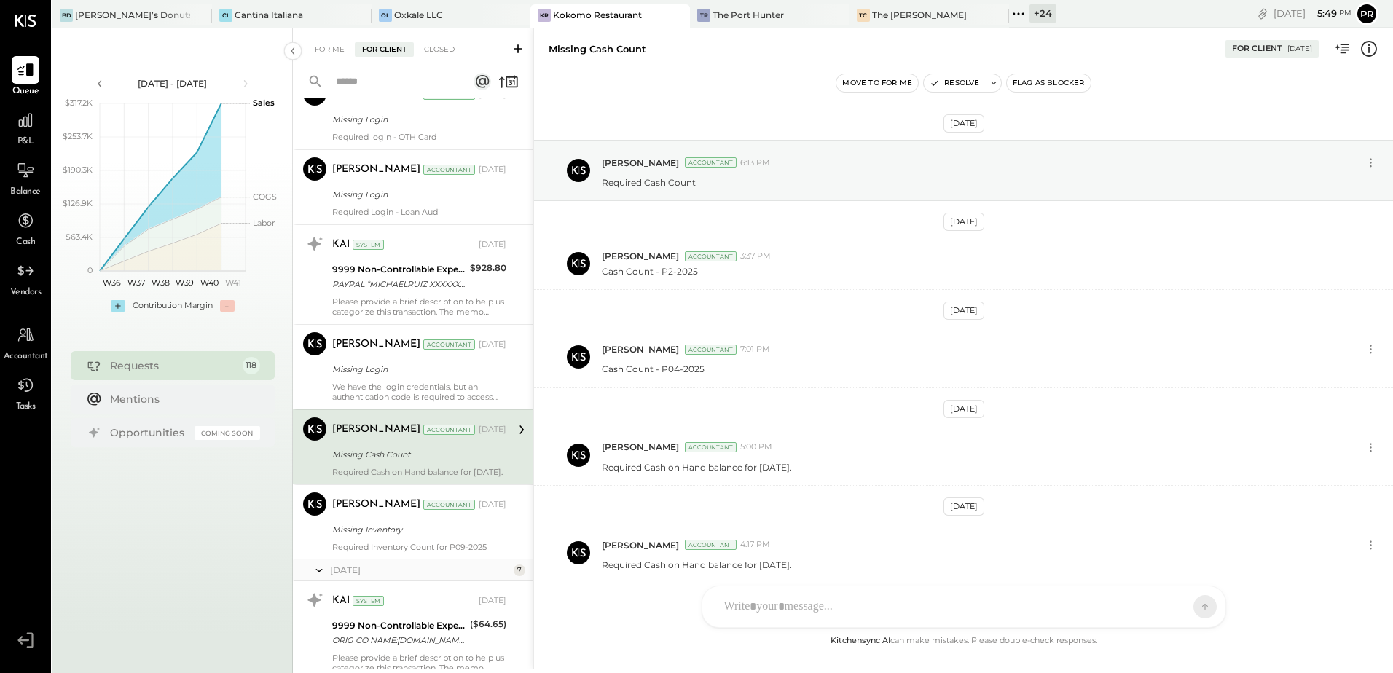
scroll to position [365, 0]
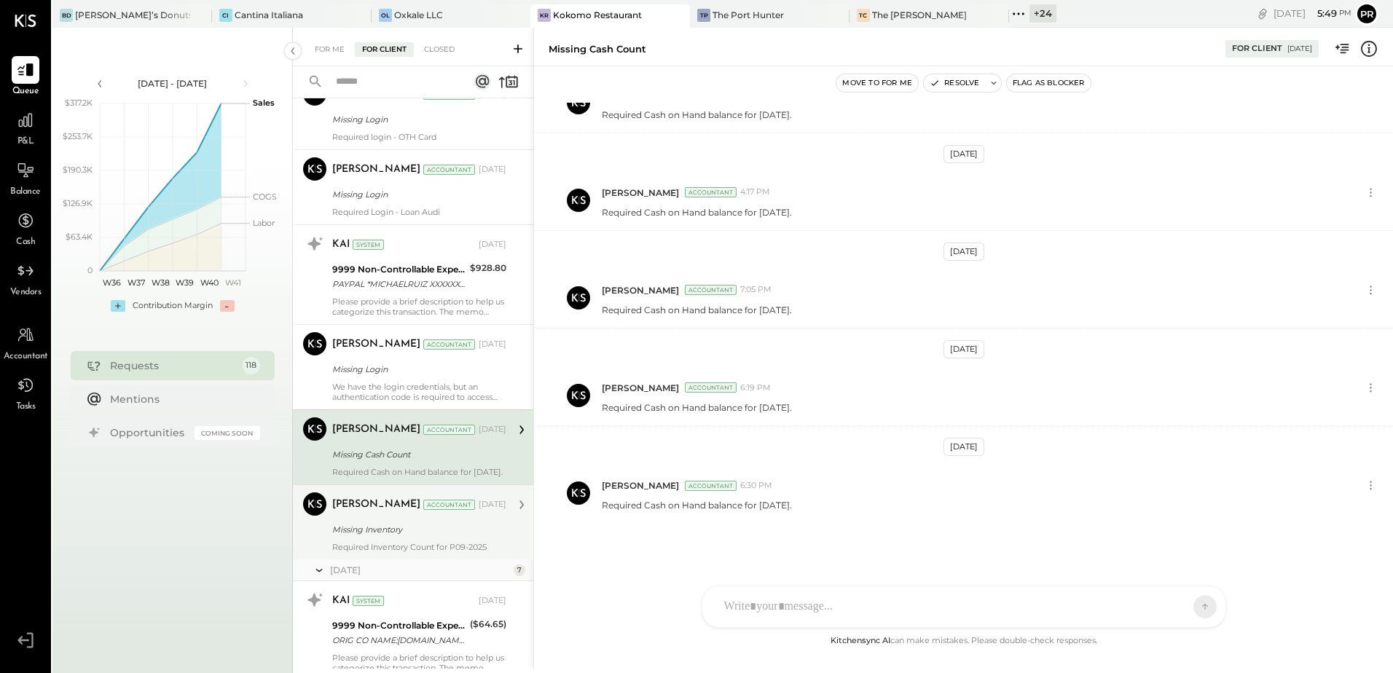
click at [407, 537] on div "Missing Inventory" at bounding box center [417, 529] width 170 height 15
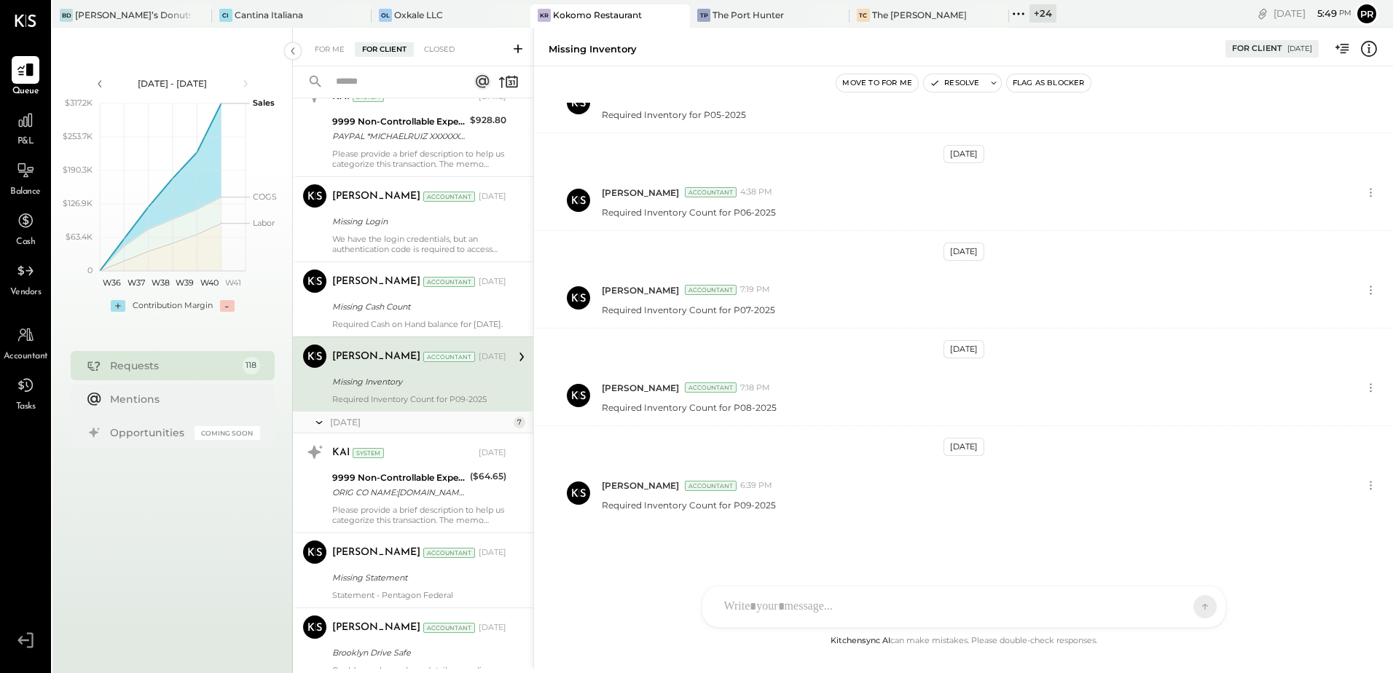
scroll to position [2769, 0]
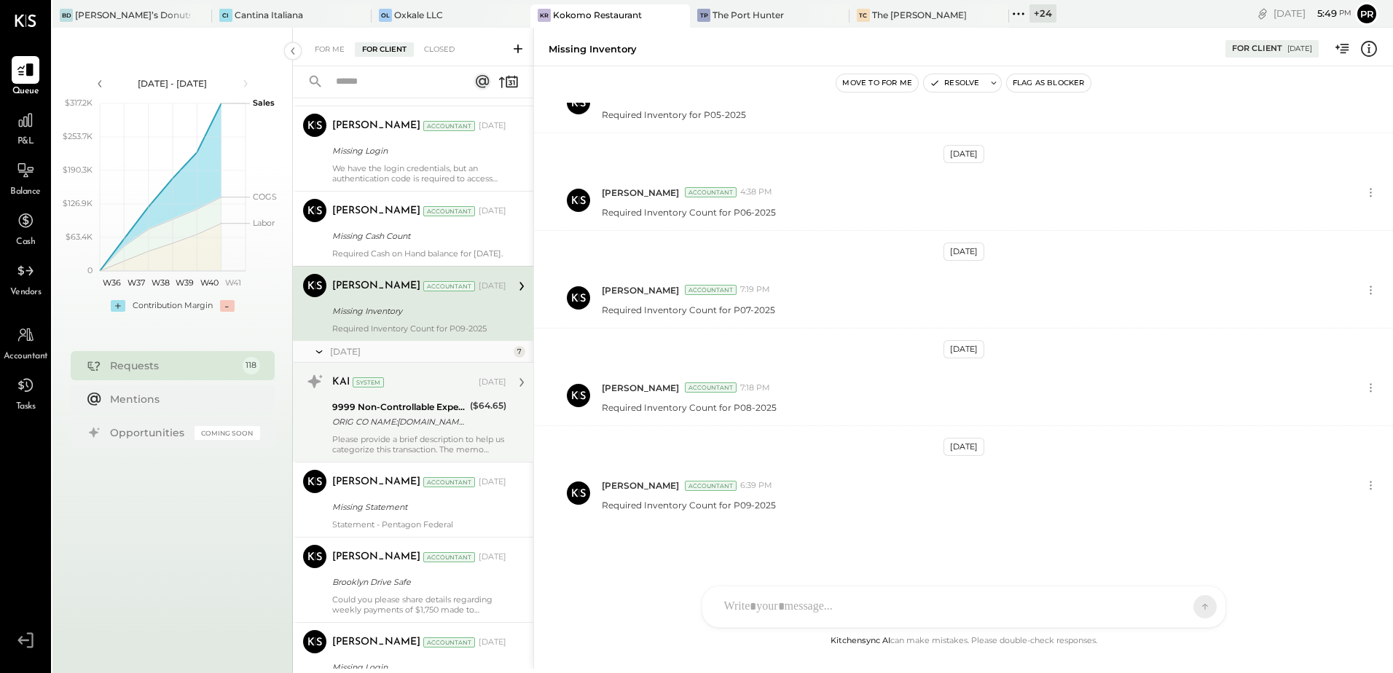
click at [408, 428] on div "ORIG CO NAME:[DOMAIN_NAME] ORIG ID:XXXXXX8598 DESC DATE: CO ENTRY DESCR:XXX4942…" at bounding box center [398, 422] width 133 height 15
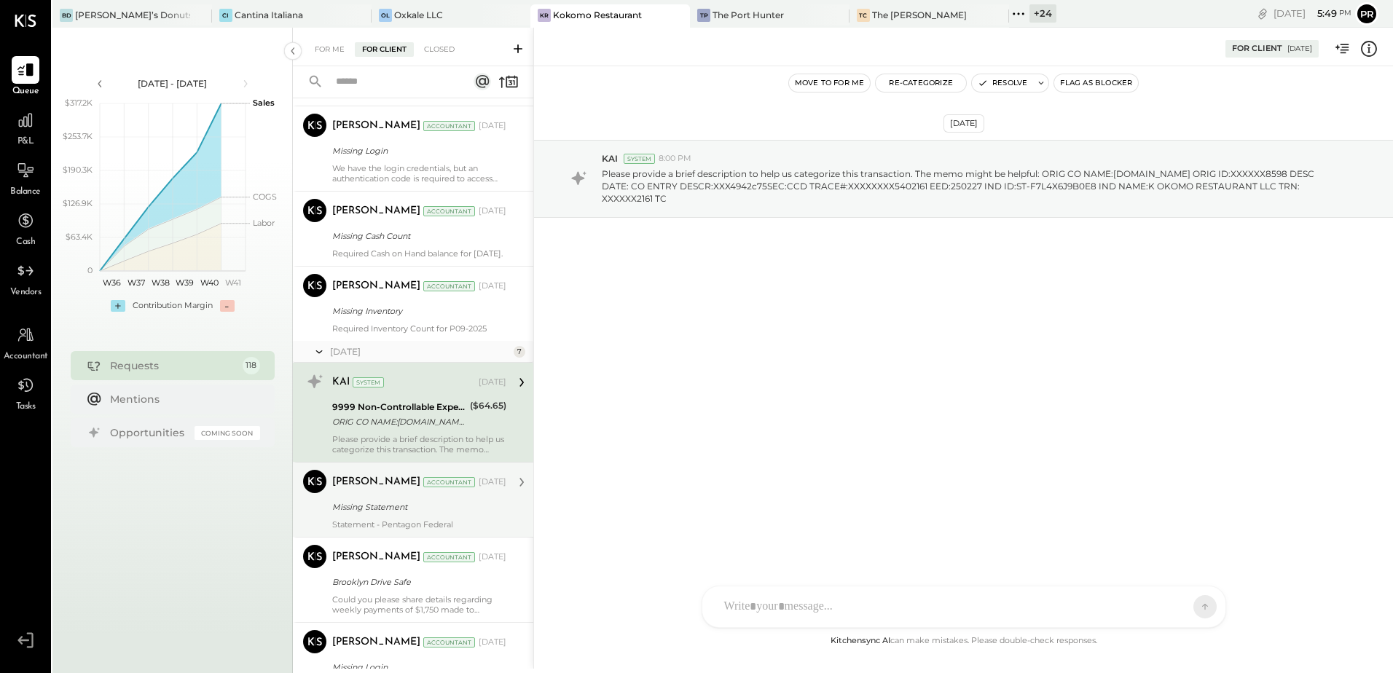
click at [411, 513] on div "Missing Statement" at bounding box center [417, 507] width 170 height 15
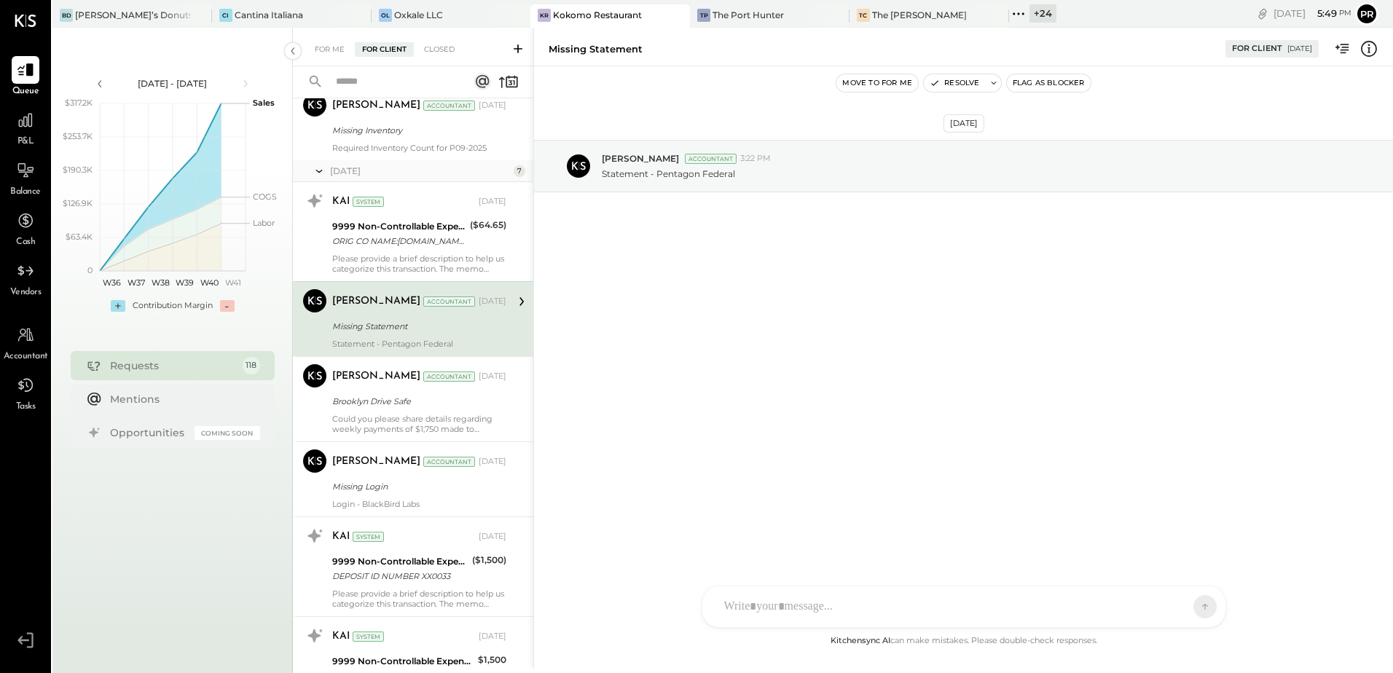
scroll to position [2987, 0]
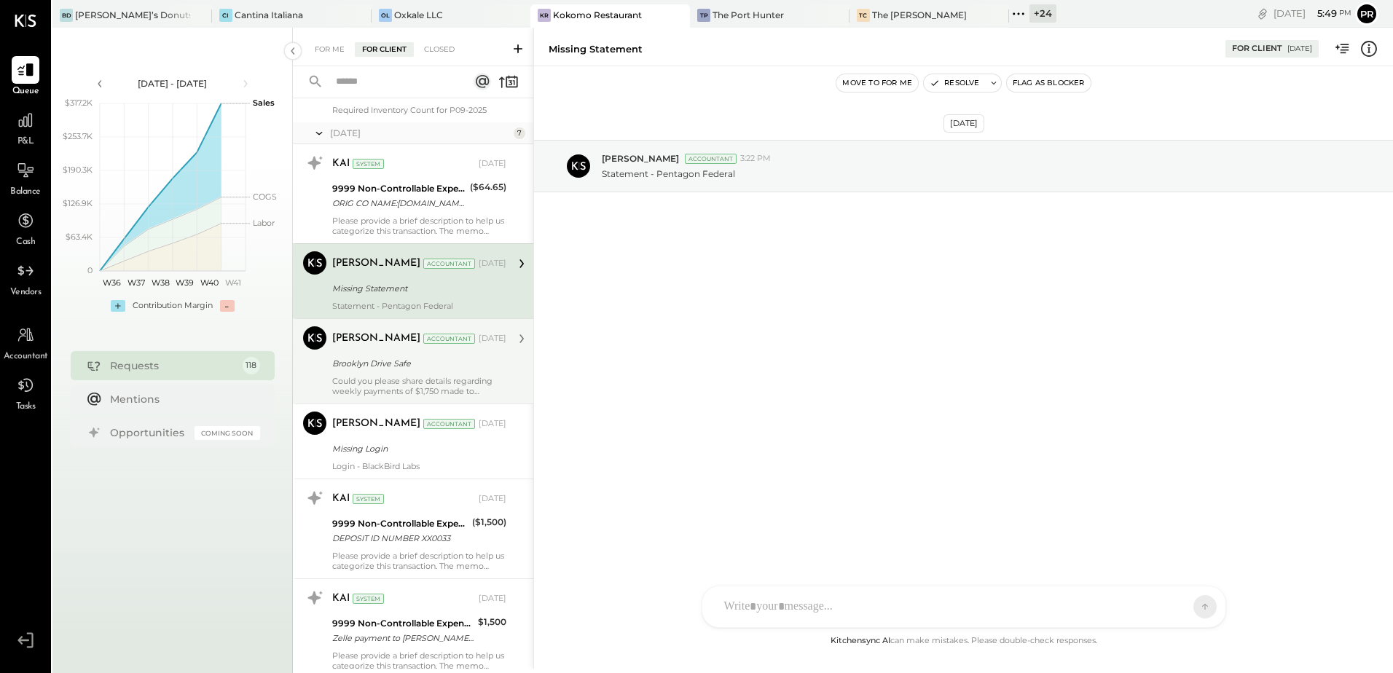
click at [418, 371] on div "Brooklyn Drive Safe" at bounding box center [417, 363] width 170 height 15
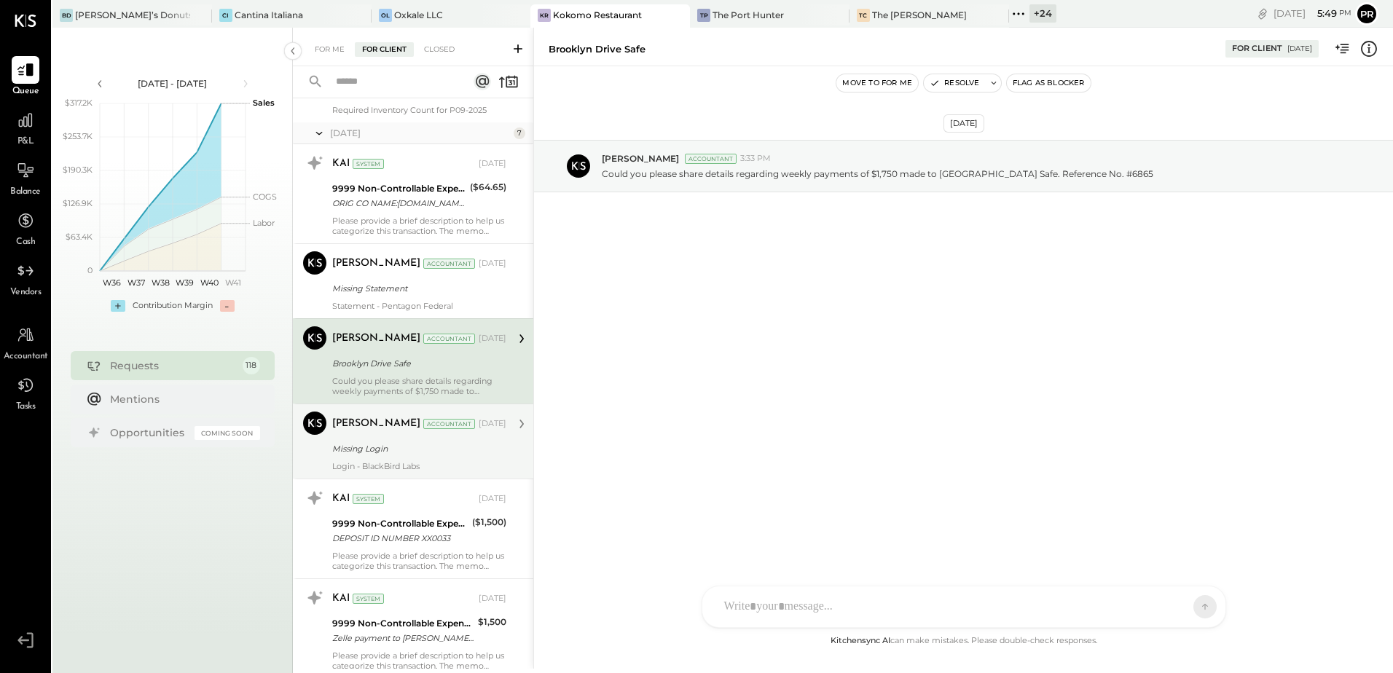
click at [440, 456] on div "Missing Login" at bounding box center [417, 449] width 170 height 15
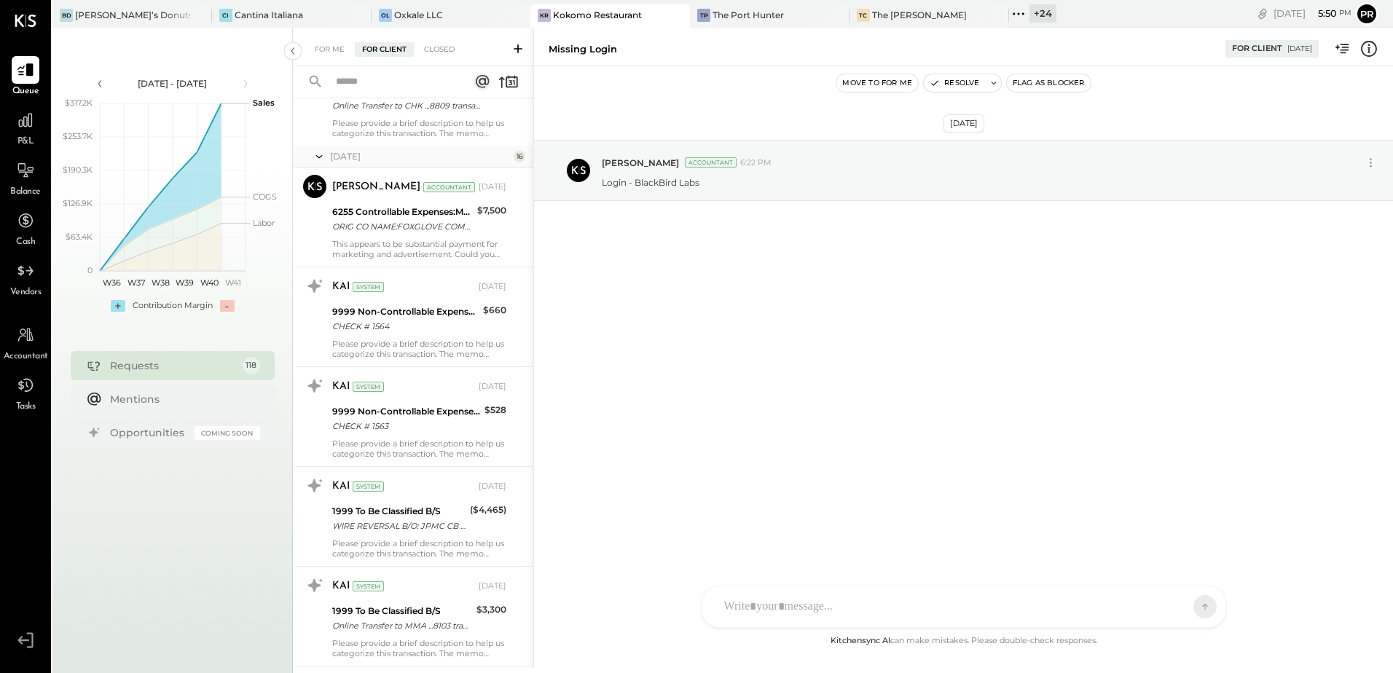
scroll to position [3643, 0]
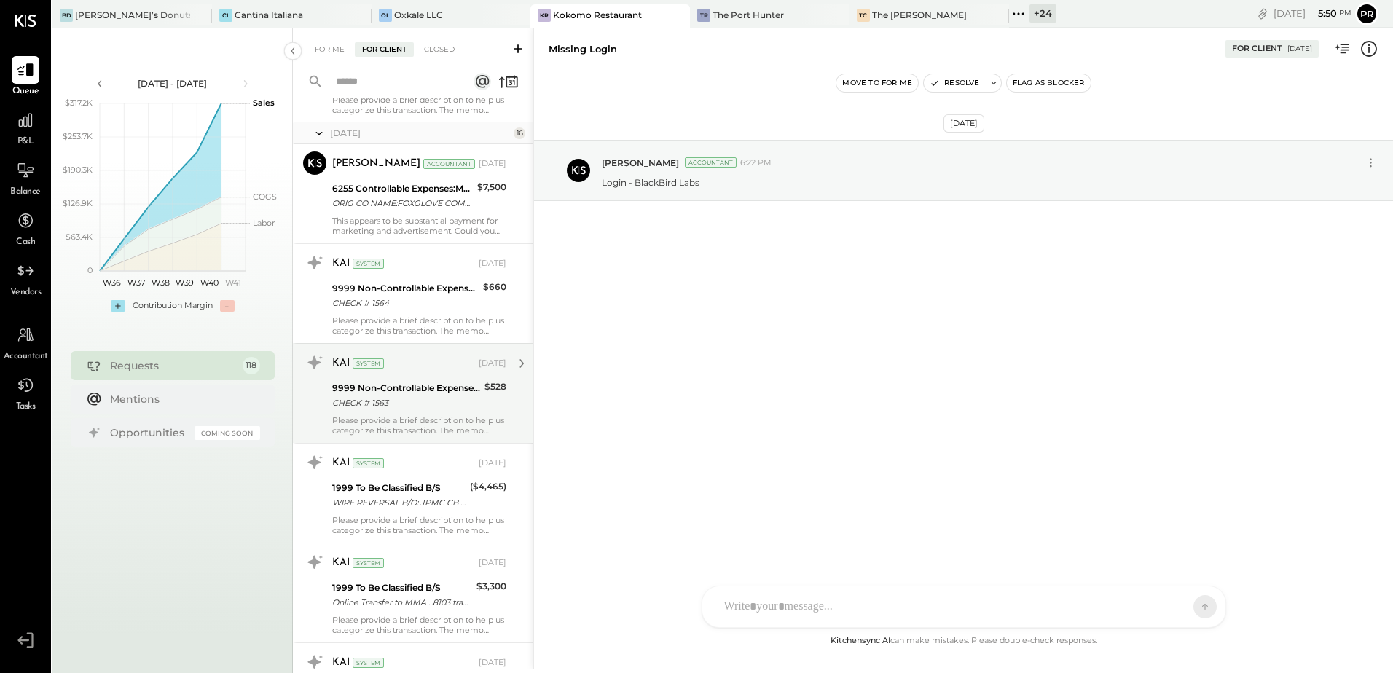
click at [448, 410] on div "CHECK # 1563" at bounding box center [406, 403] width 148 height 15
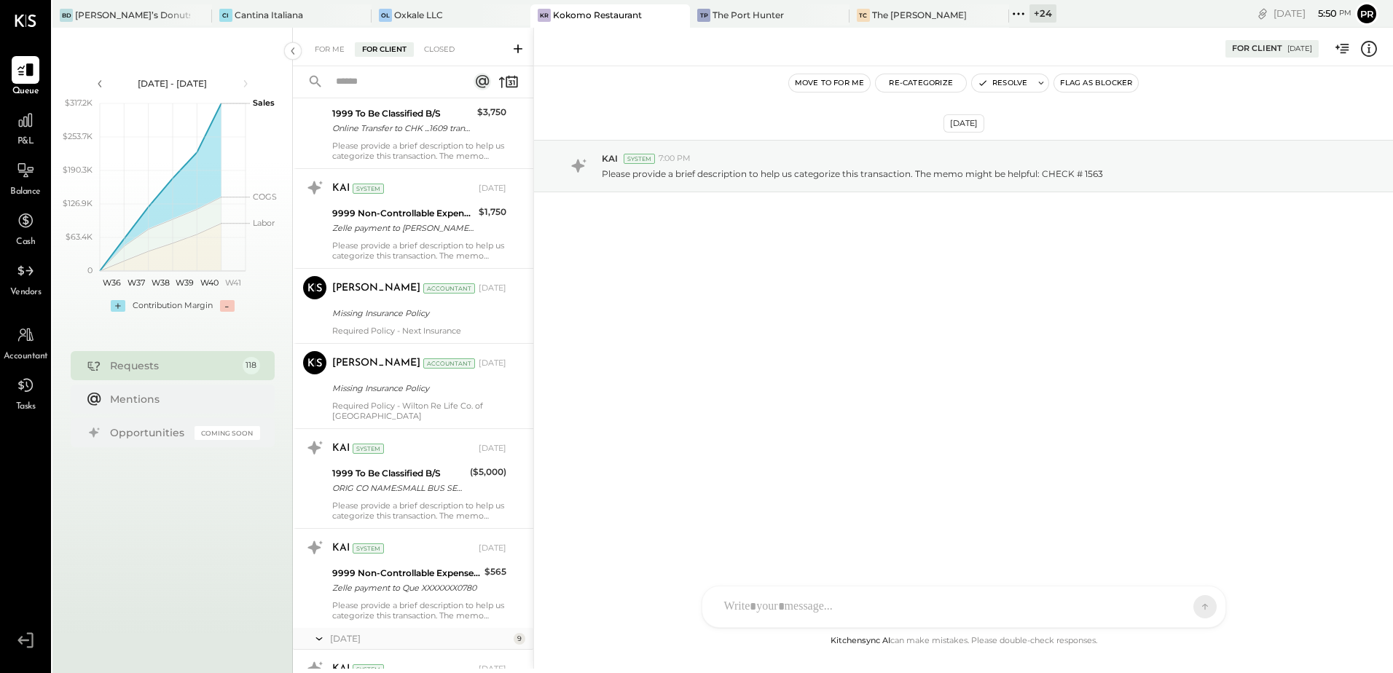
scroll to position [4736, 0]
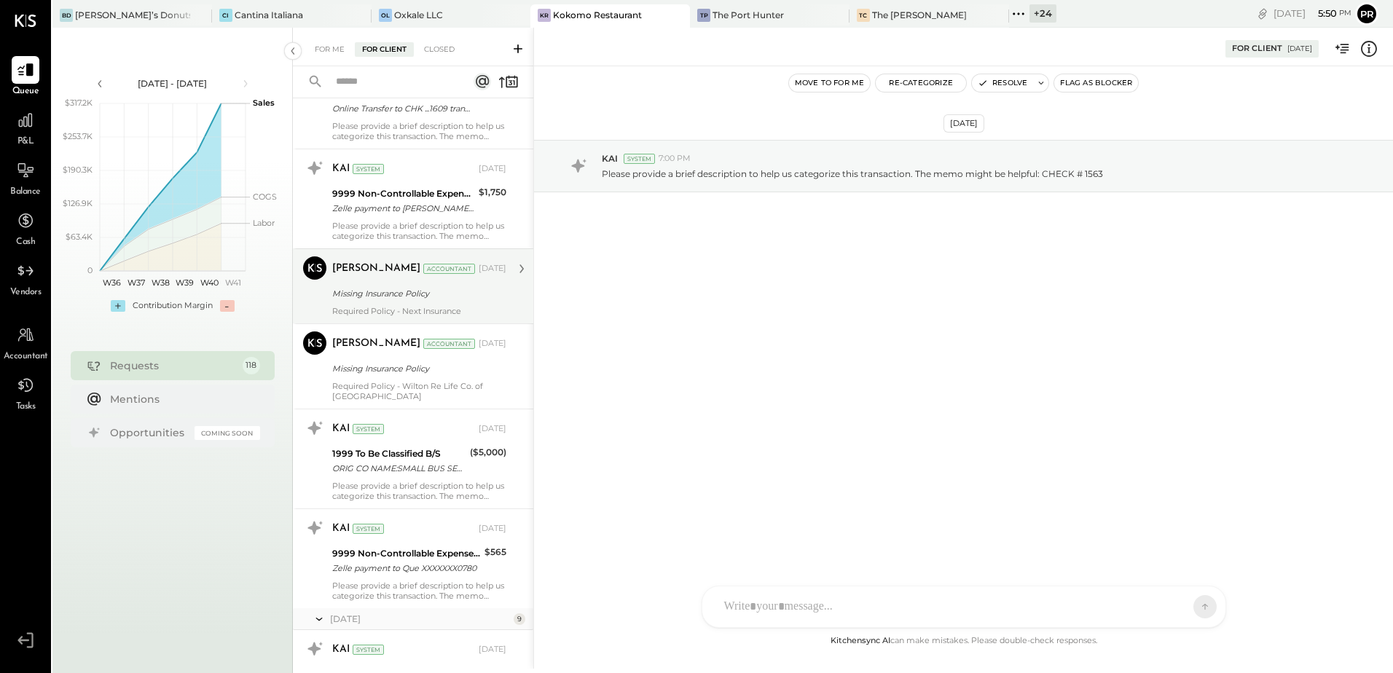
click at [428, 316] on div "Required Policy - Next Insurance" at bounding box center [419, 311] width 174 height 10
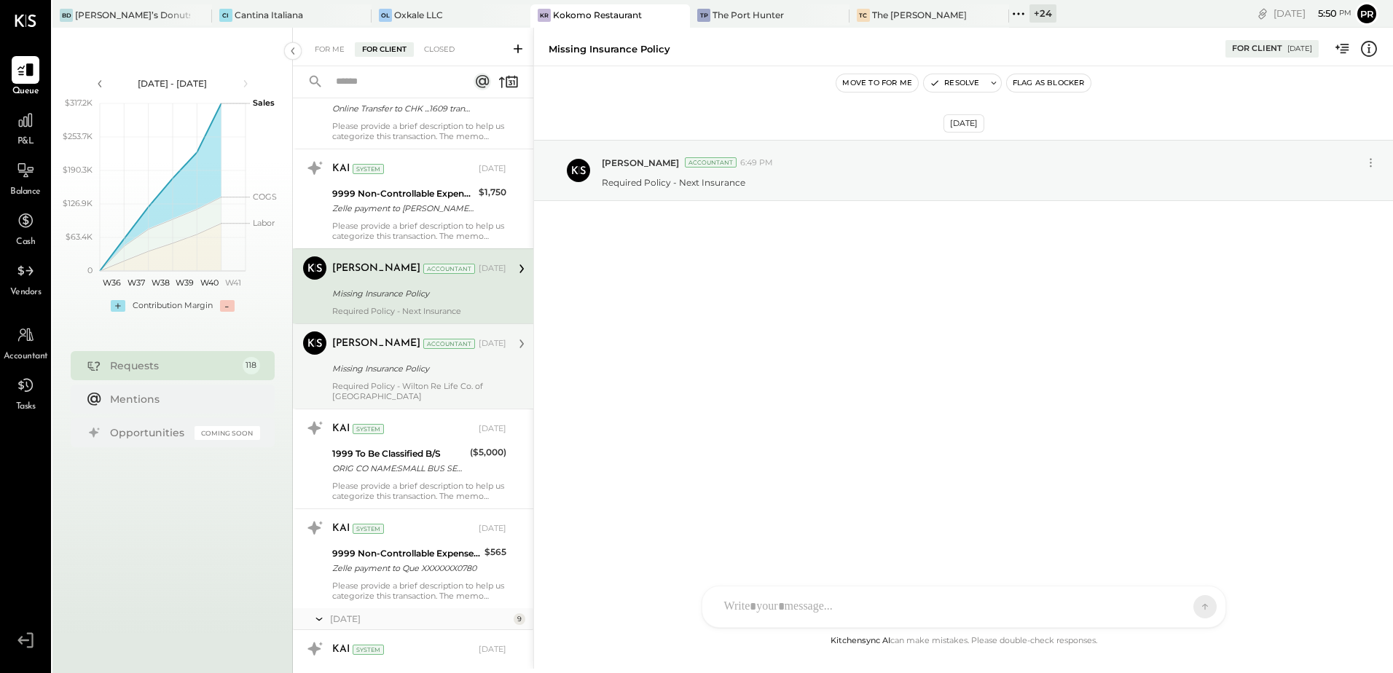
click at [439, 392] on div "Required Policy - Wilton Re Life Co. of [GEOGRAPHIC_DATA]" at bounding box center [419, 391] width 174 height 20
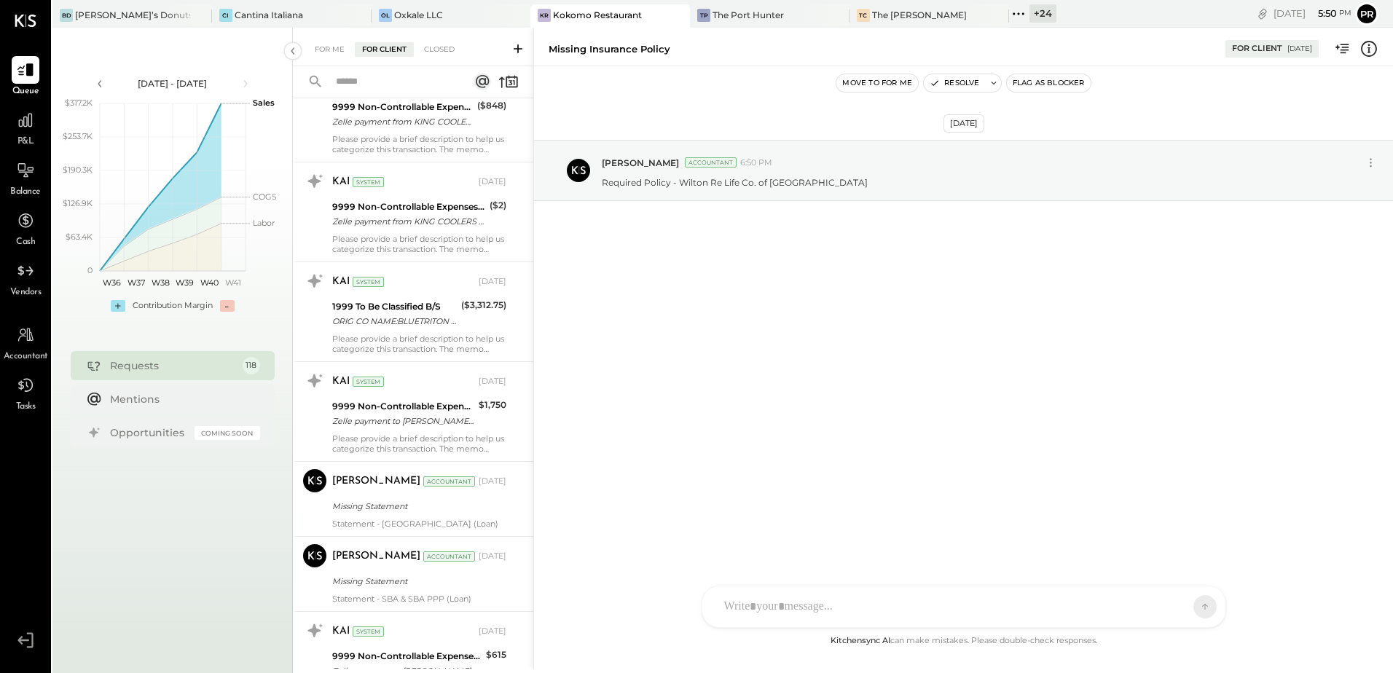
scroll to position [5537, 0]
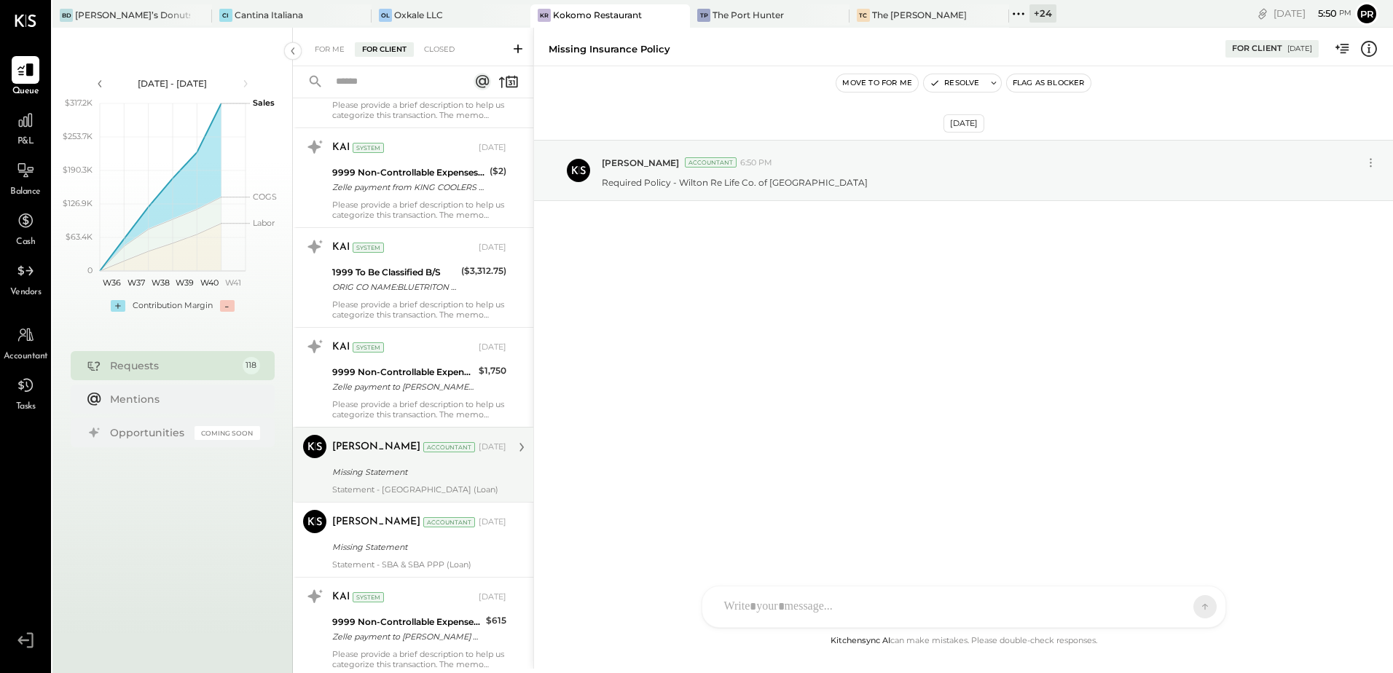
click at [453, 488] on div "Statement - [GEOGRAPHIC_DATA] (Loan)" at bounding box center [419, 489] width 174 height 10
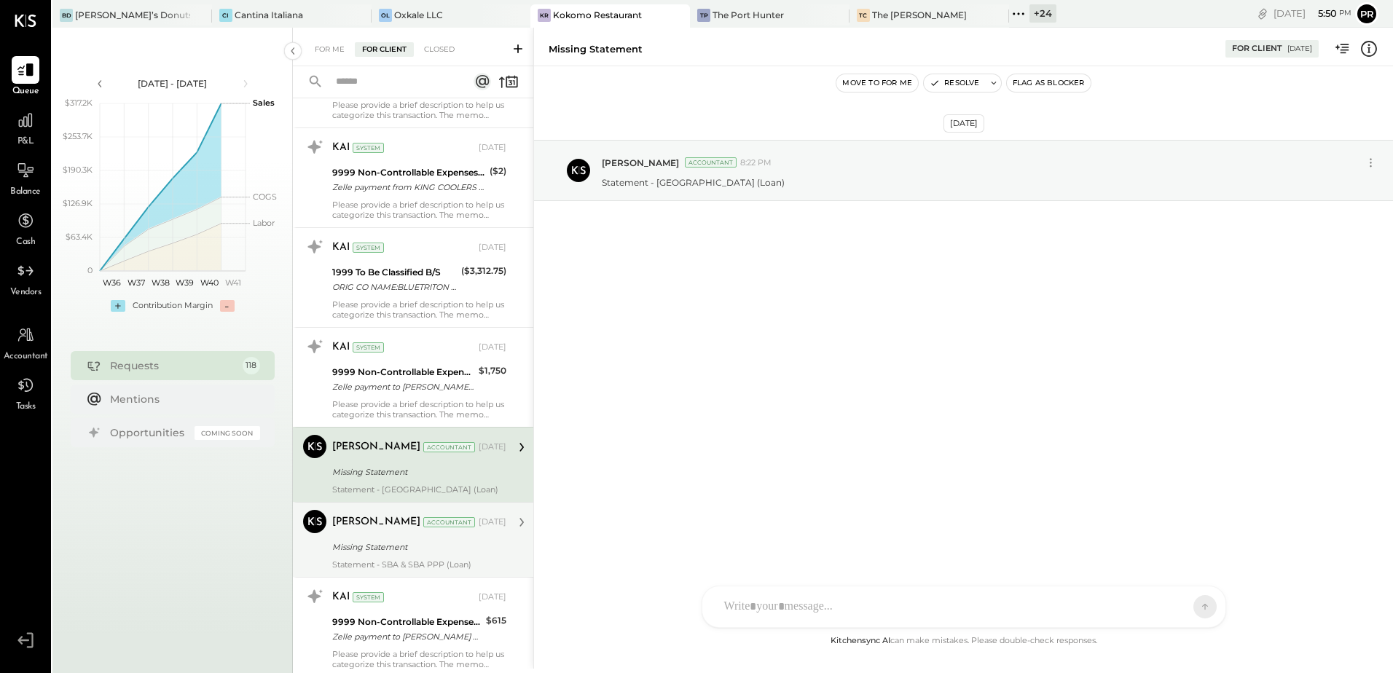
click at [440, 532] on div "[PERSON_NAME] Accountant [DATE]" at bounding box center [419, 522] width 174 height 20
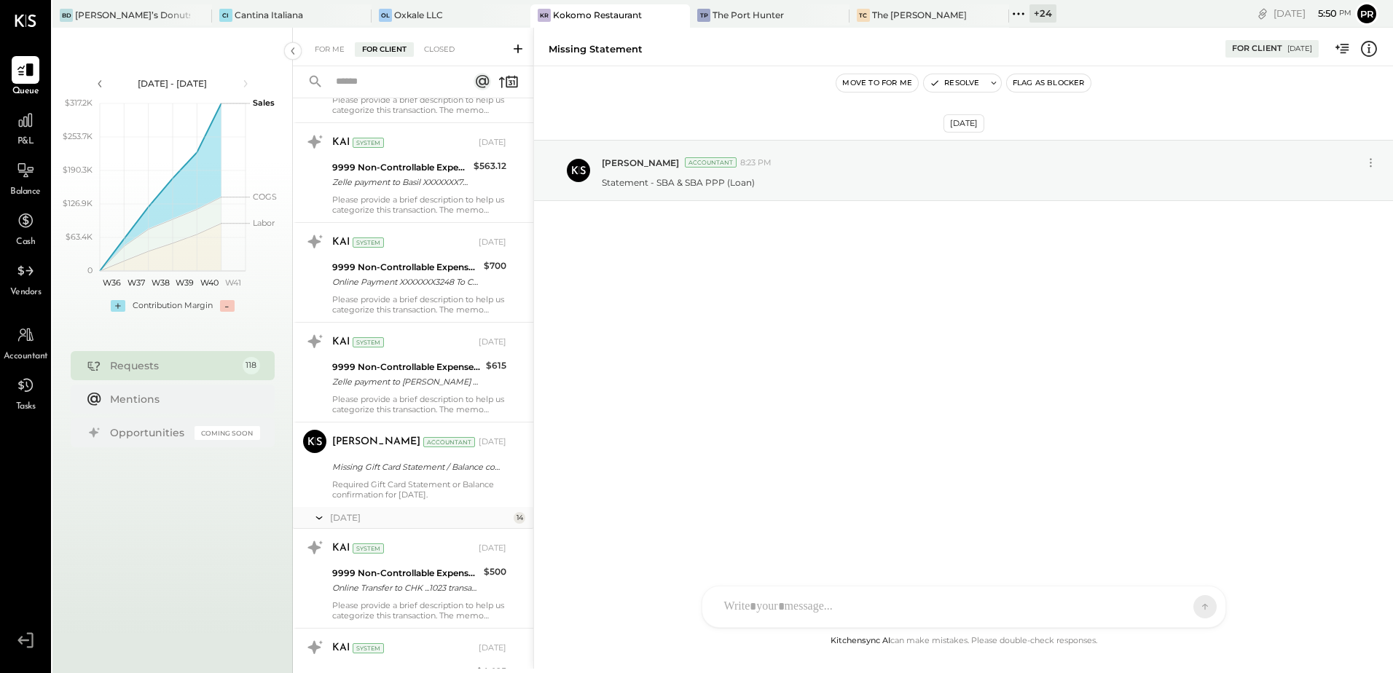
scroll to position [6630, 0]
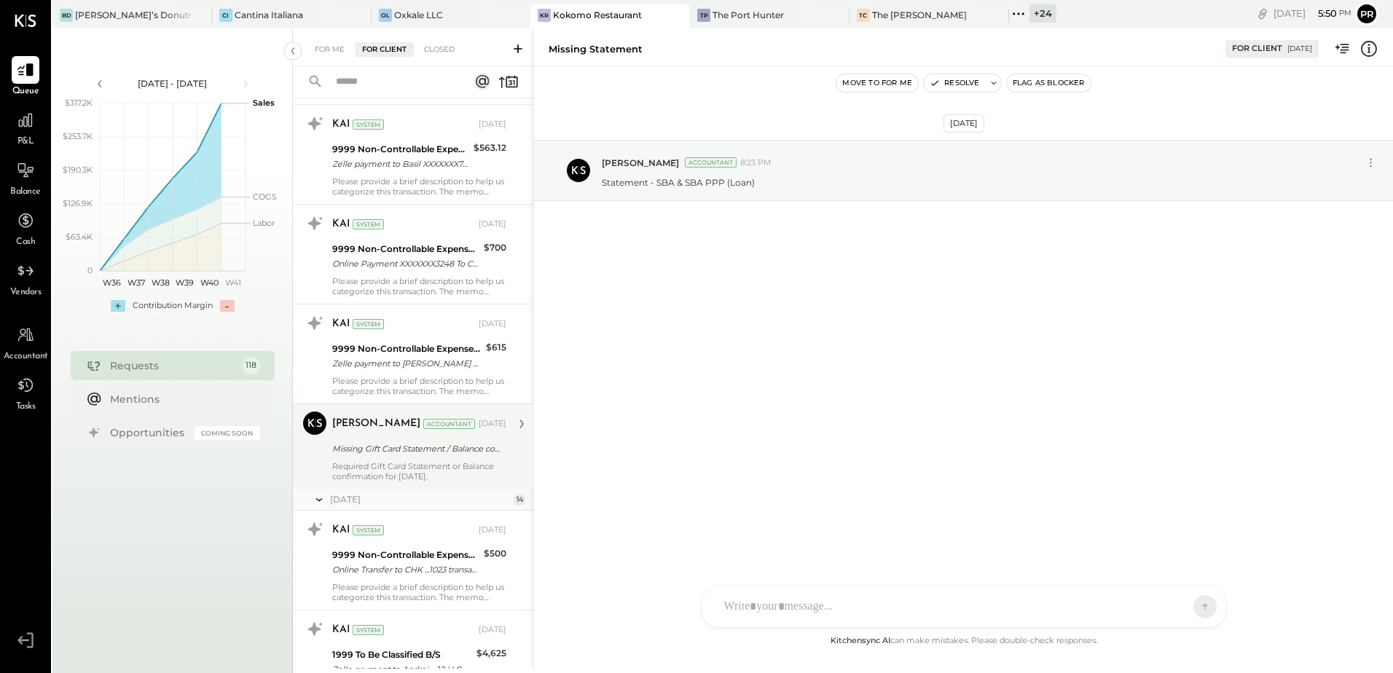
click at [439, 457] on div "Missing Gift Card Statement / Balance confirmation" at bounding box center [417, 448] width 170 height 17
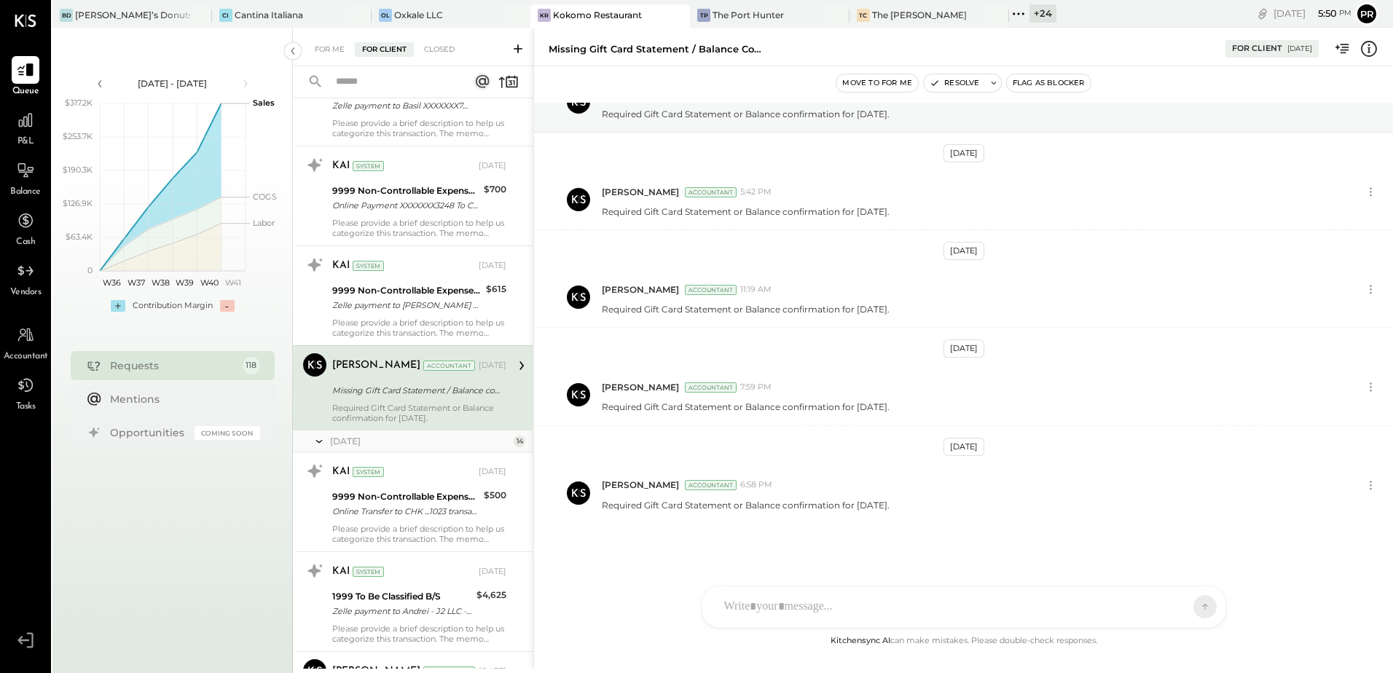
scroll to position [6921, 0]
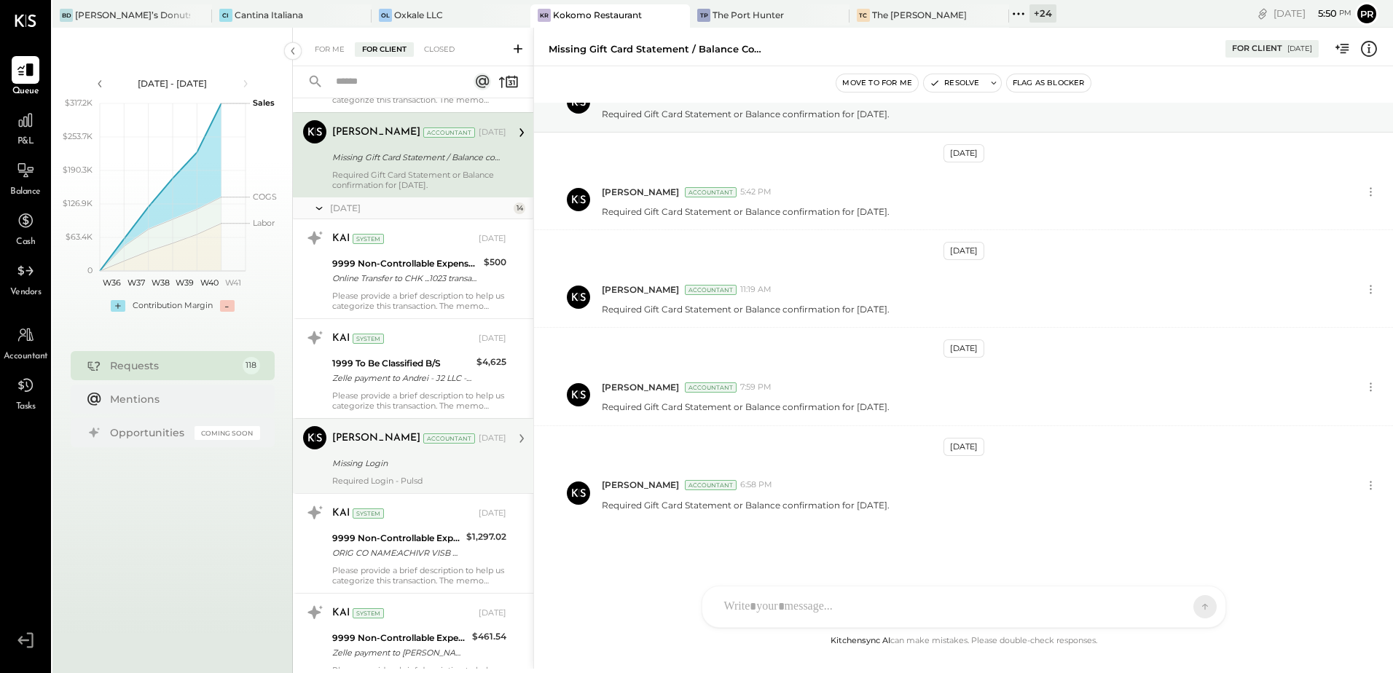
click at [443, 463] on div "Missing Login" at bounding box center [417, 463] width 170 height 15
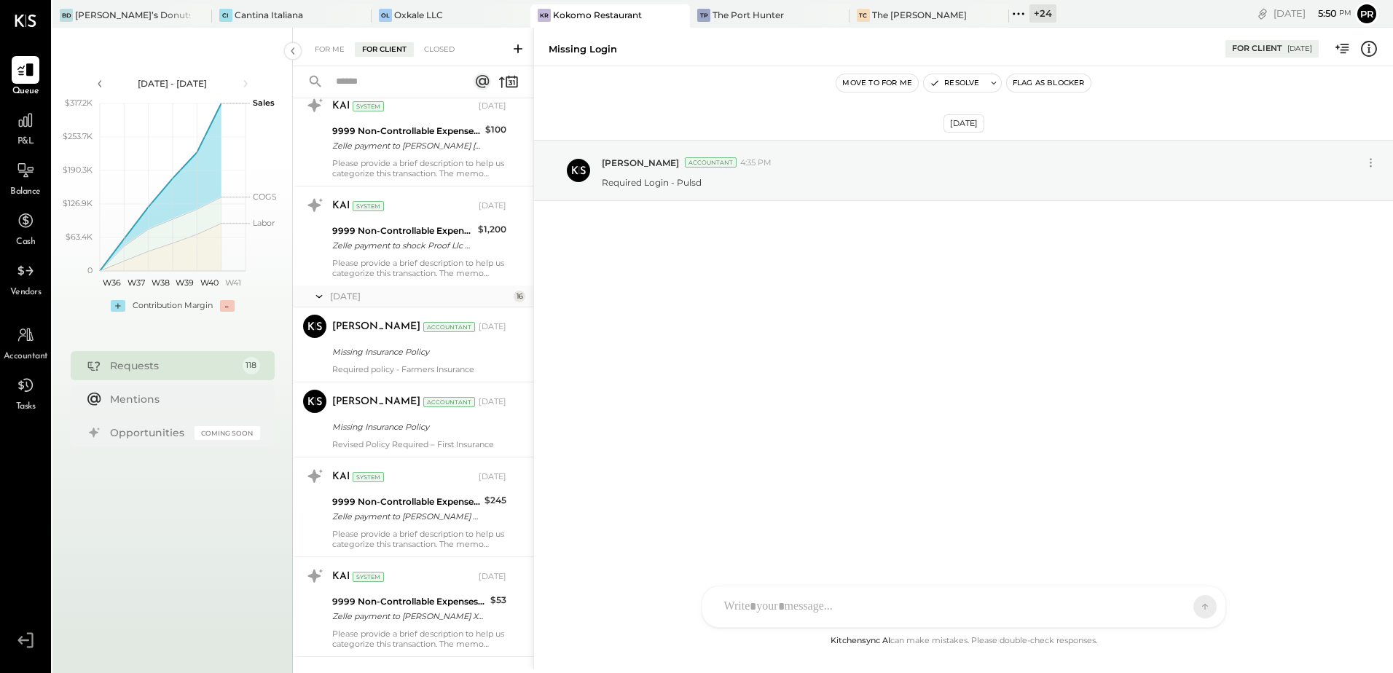
scroll to position [8233, 0]
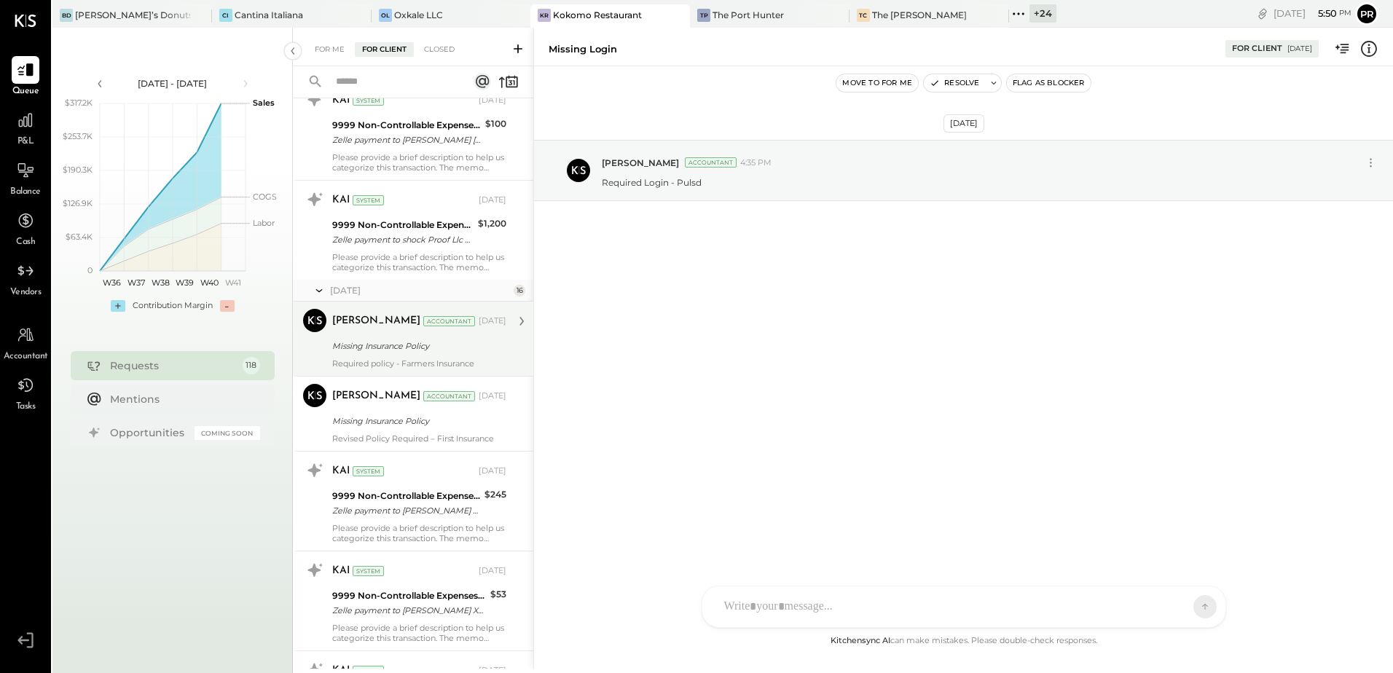
click at [431, 362] on div "Required policy - Farmers Insurance" at bounding box center [419, 363] width 174 height 10
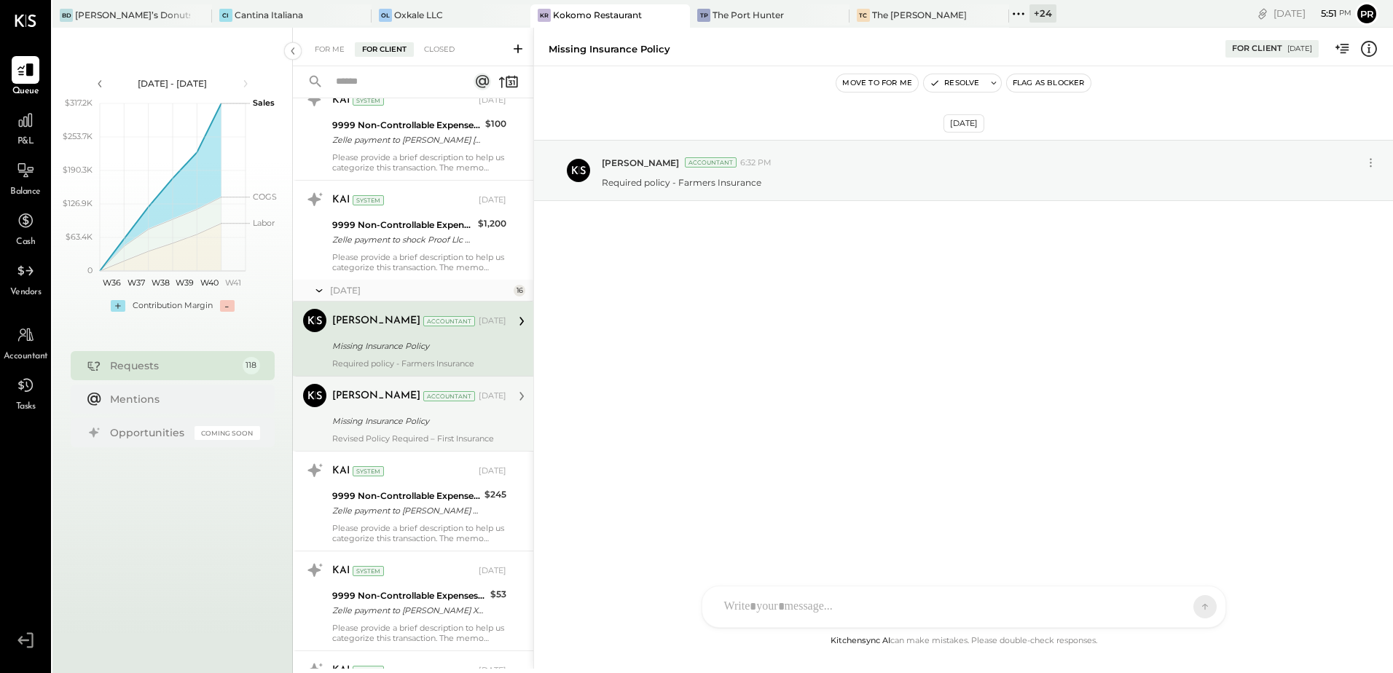
click at [408, 423] on div "Missing Insurance Policy" at bounding box center [417, 421] width 170 height 15
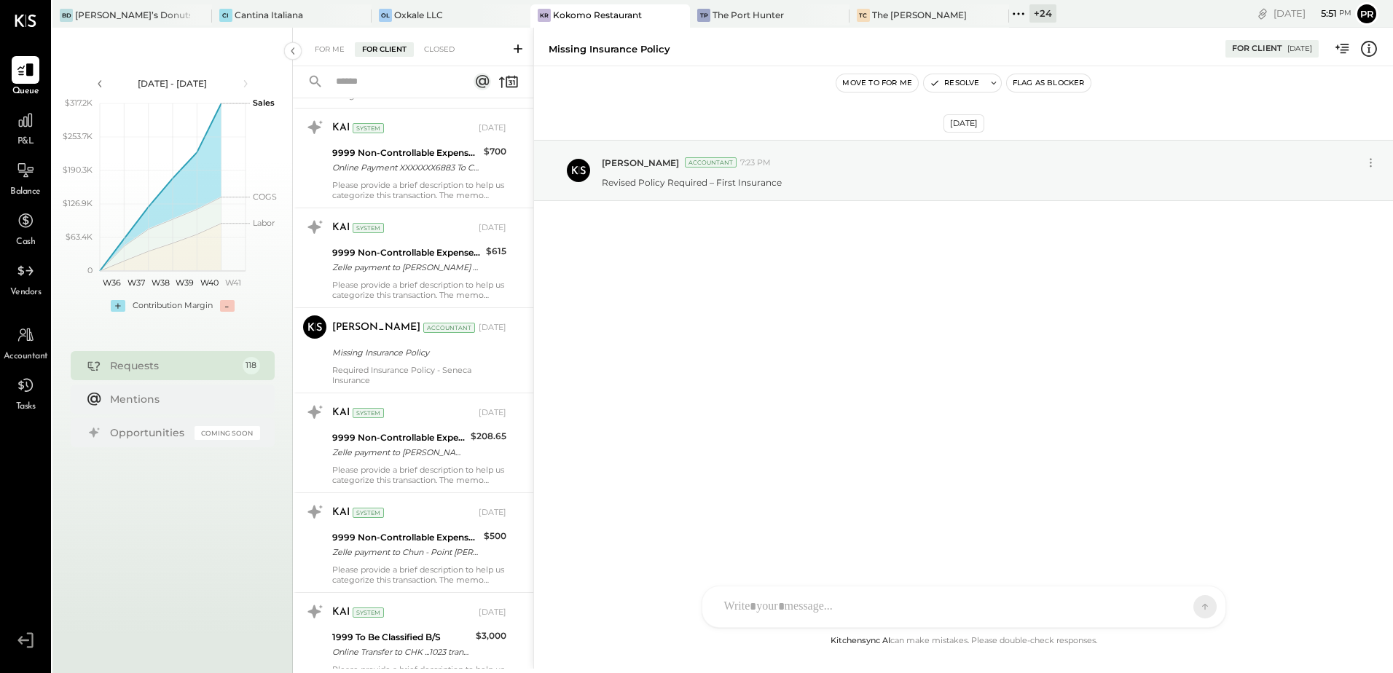
scroll to position [9107, 0]
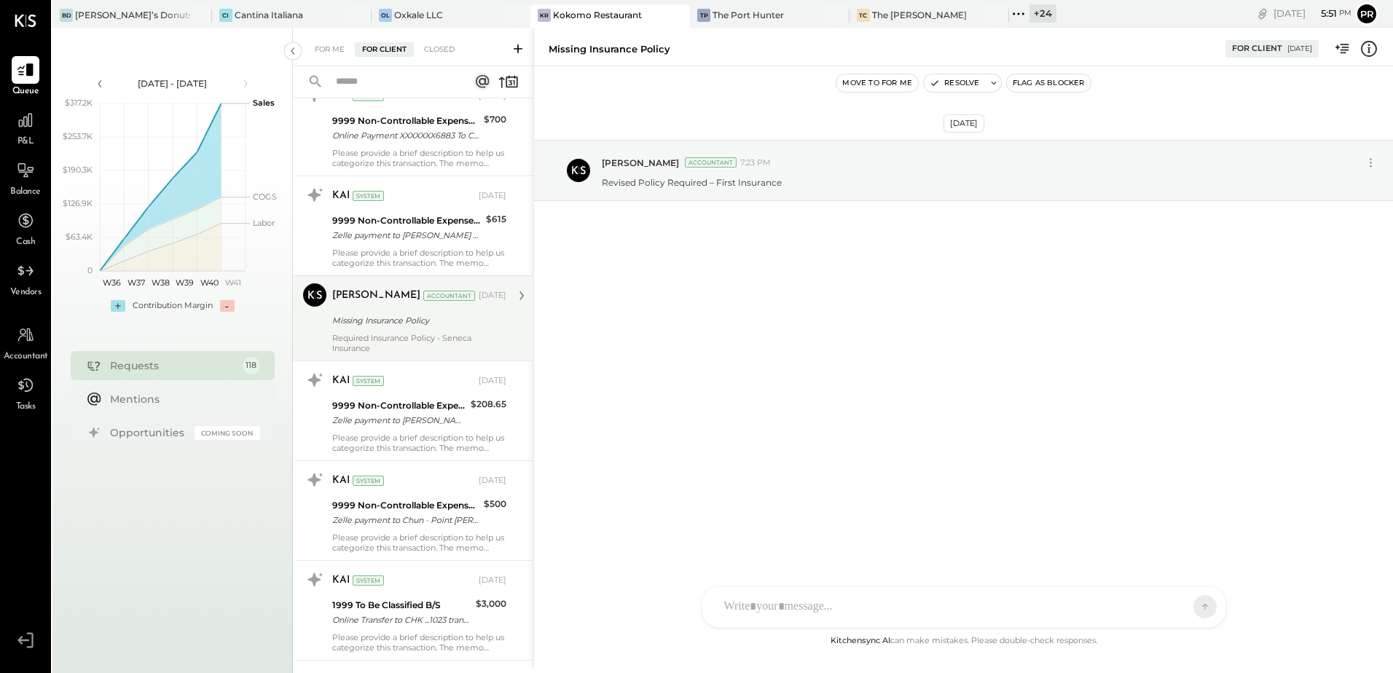
click at [406, 336] on div "Required Insurance Policy - Seneca Insurance" at bounding box center [419, 343] width 174 height 20
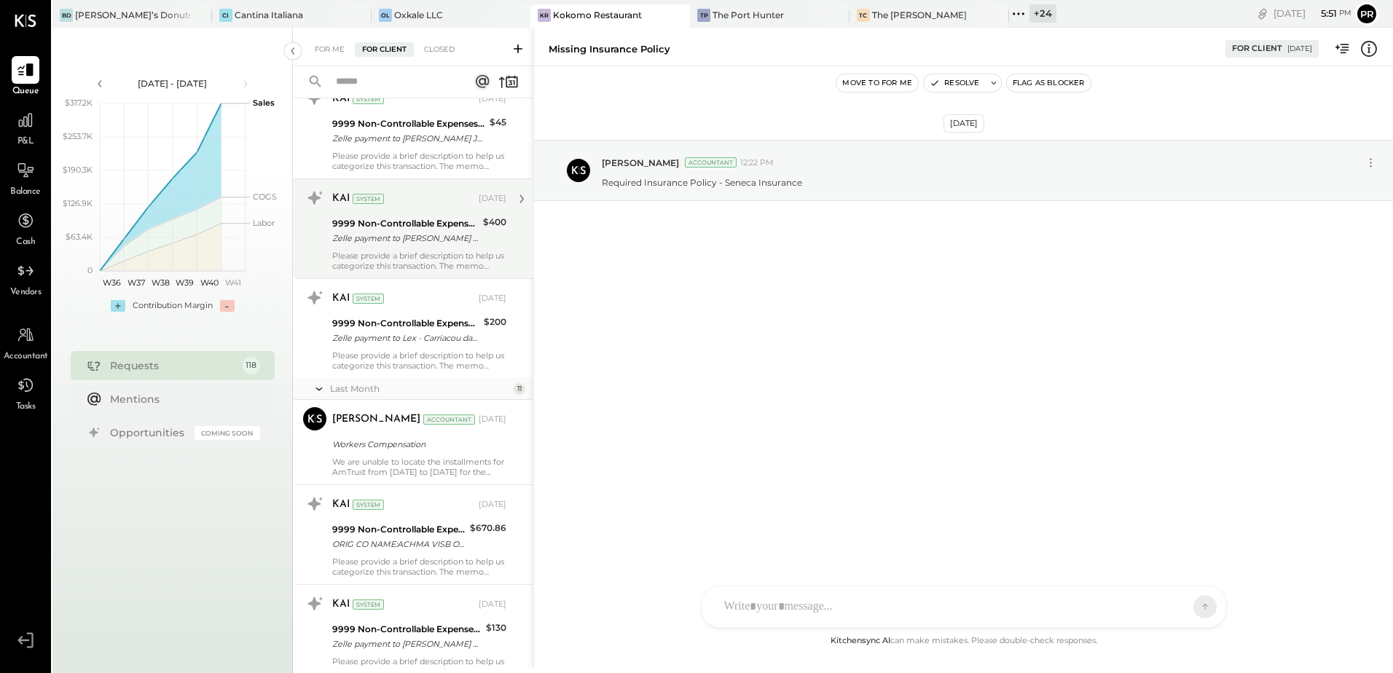
scroll to position [9690, 0]
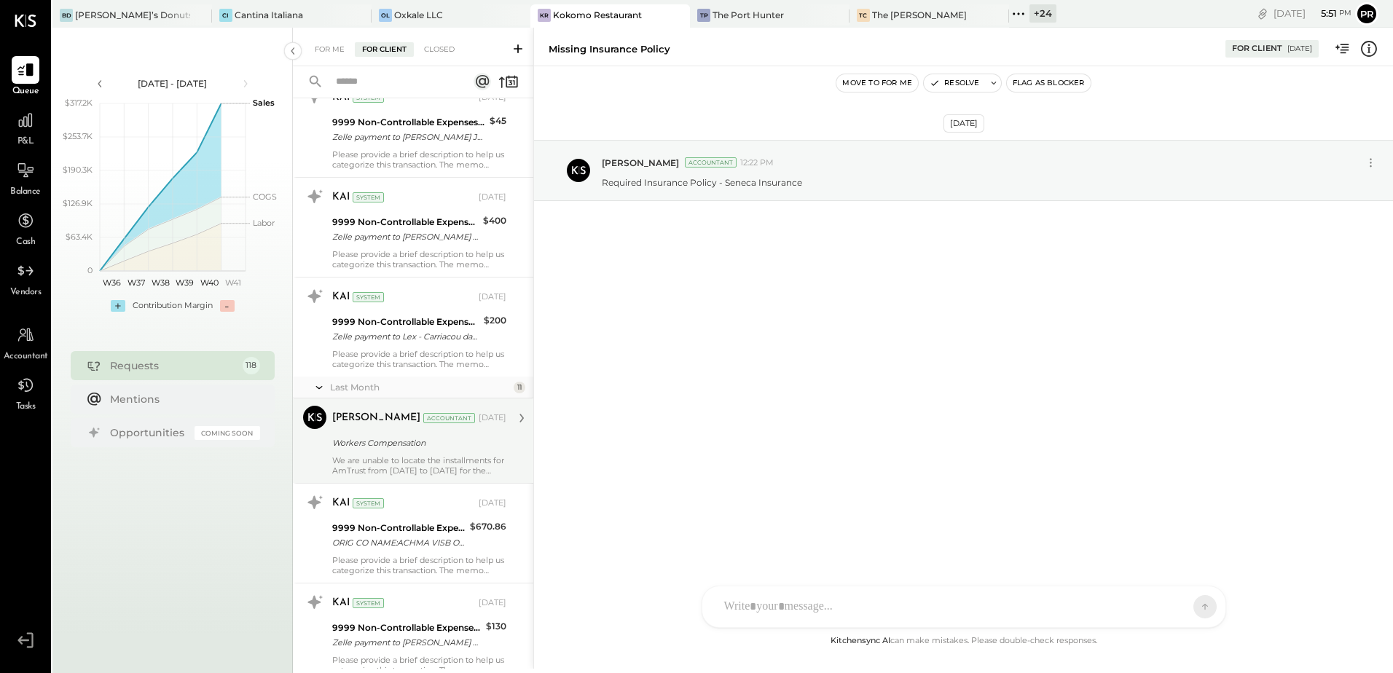
click at [442, 449] on div "Workers Compensation" at bounding box center [417, 443] width 170 height 15
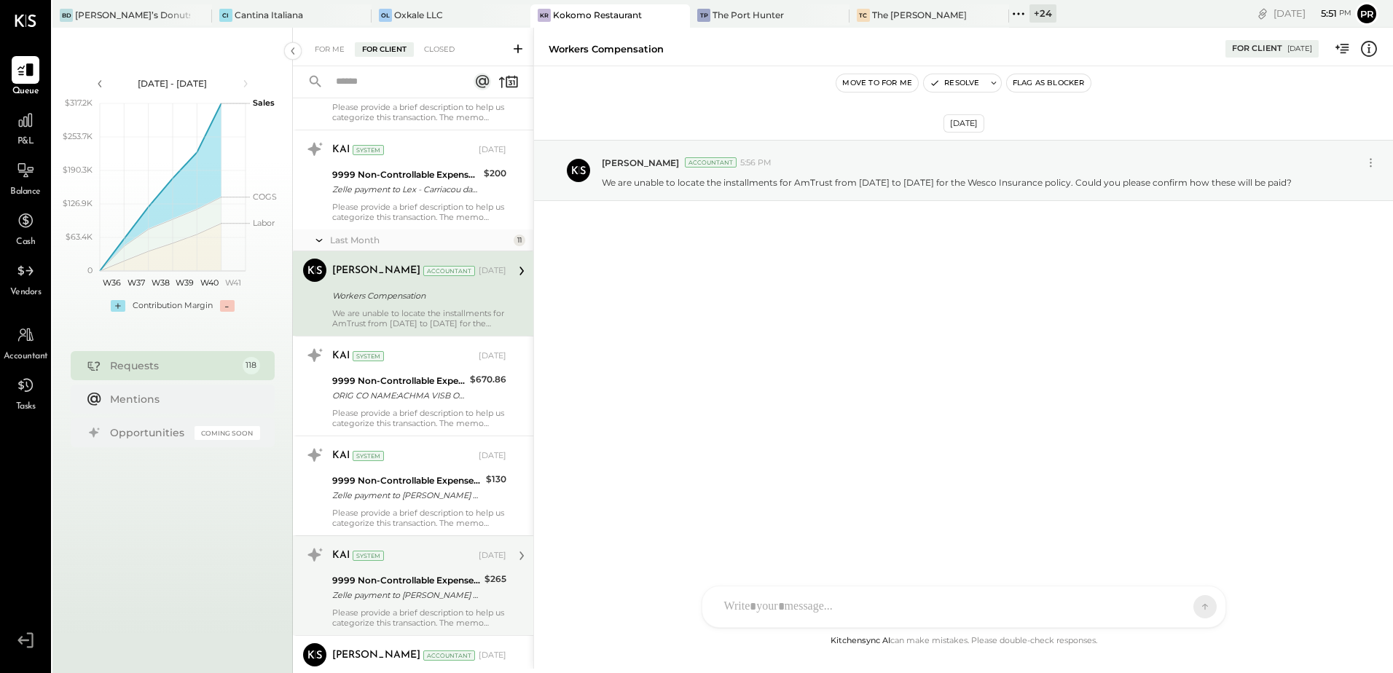
scroll to position [9835, 0]
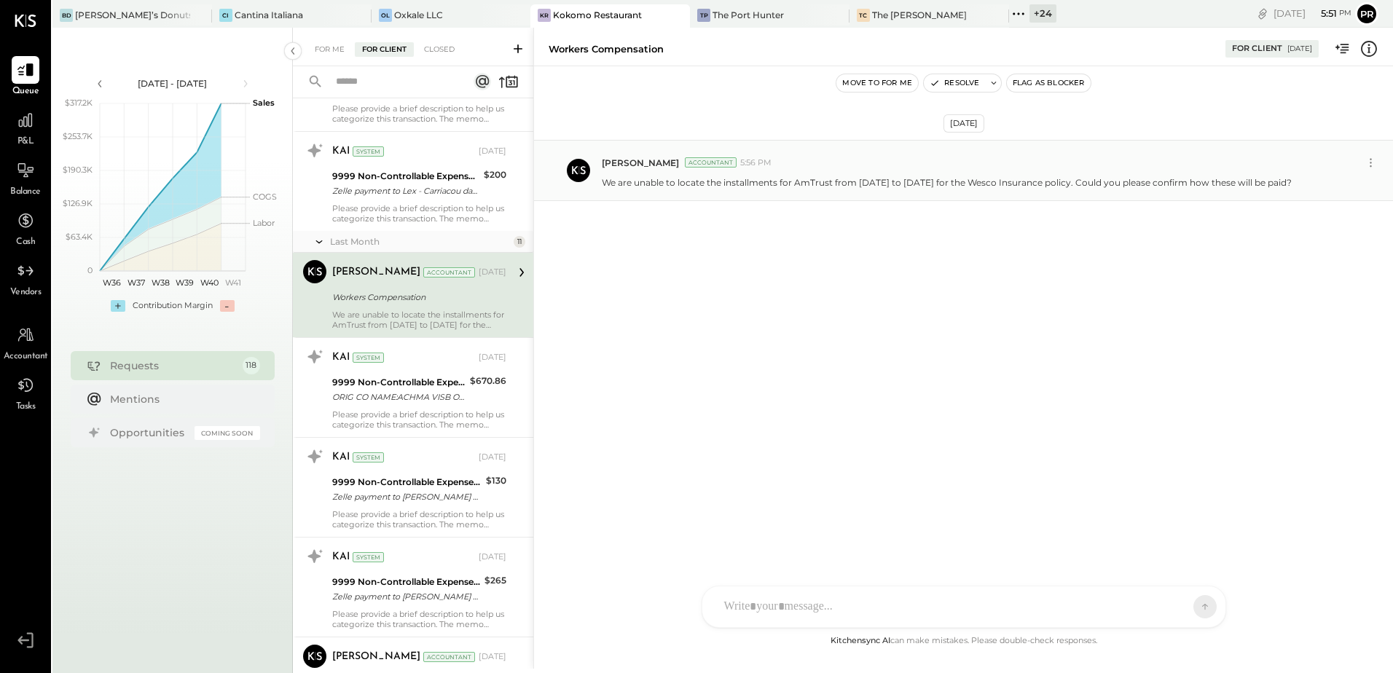
drag, startPoint x: 606, startPoint y: 182, endPoint x: 1346, endPoint y: 192, distance: 740.3
click at [1346, 192] on div "[PERSON_NAME] Accountant 5:56 PM We are unable to locate the installments for A…" at bounding box center [963, 170] width 859 height 61
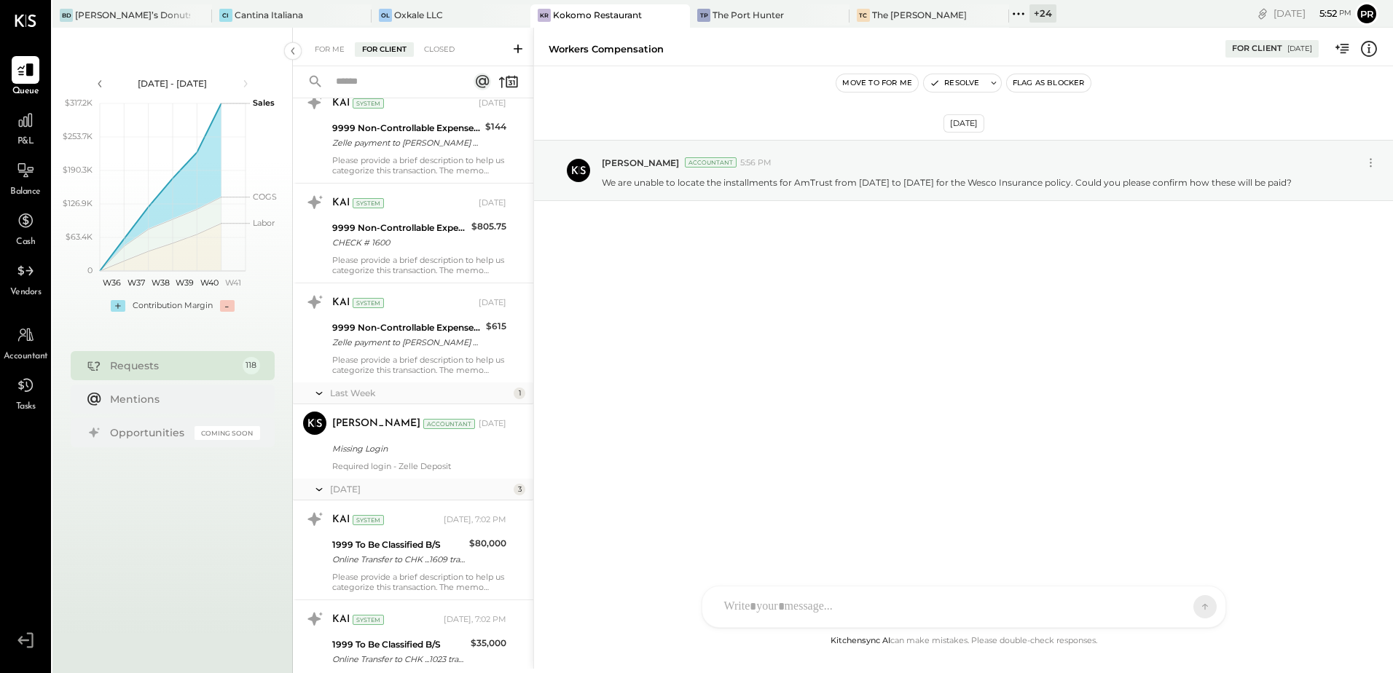
scroll to position [10855, 0]
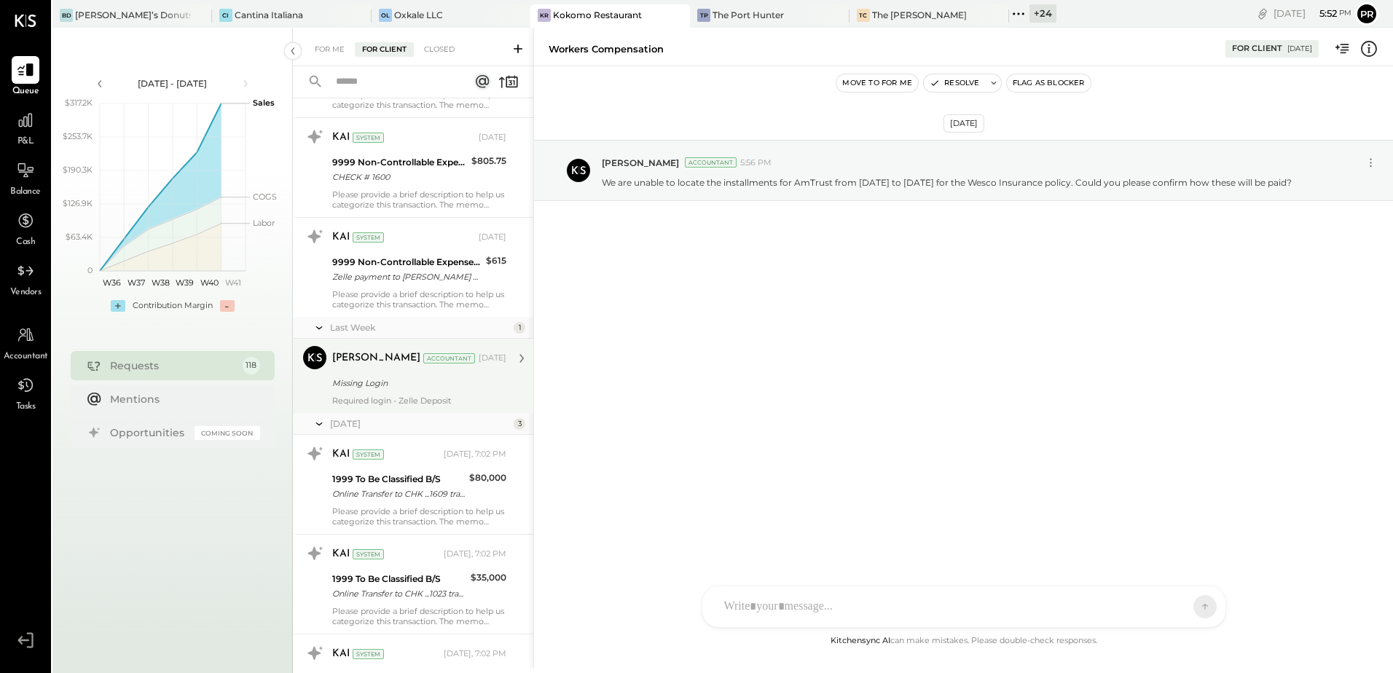
click at [447, 396] on div "Required login - Zelle Deposit" at bounding box center [419, 401] width 174 height 10
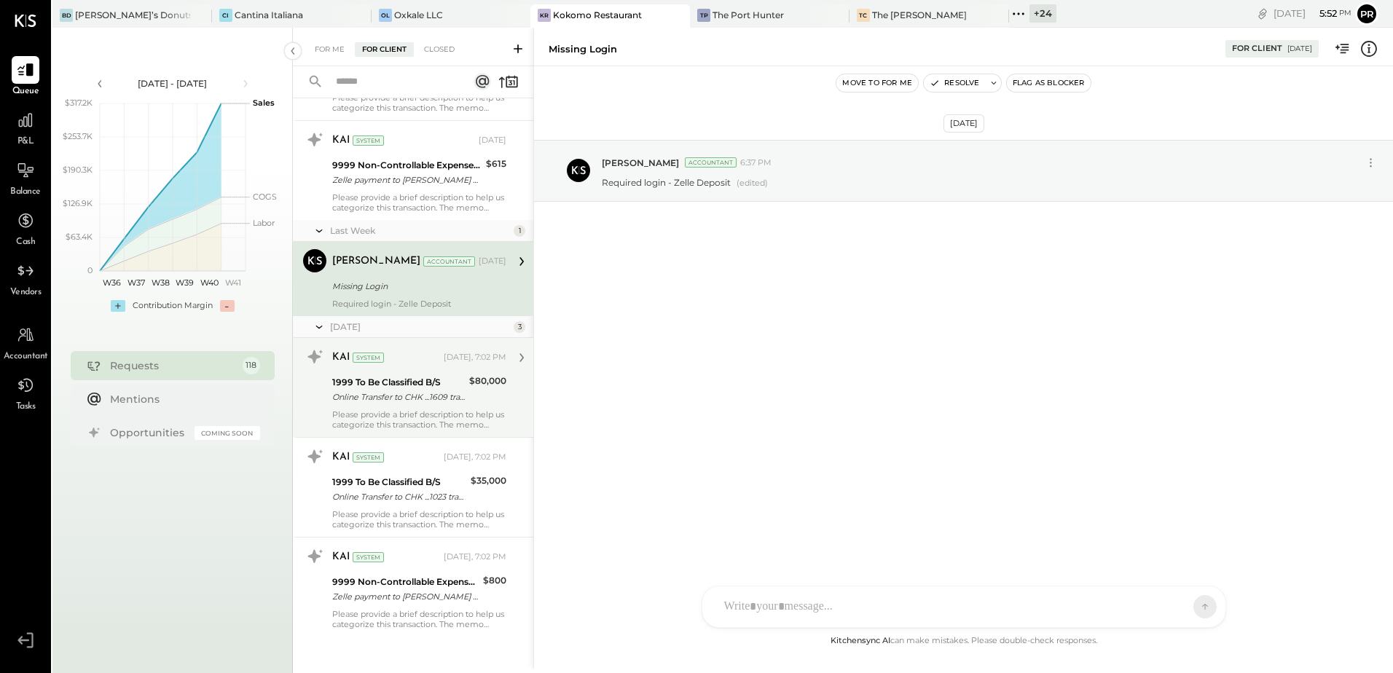
scroll to position [10961, 0]
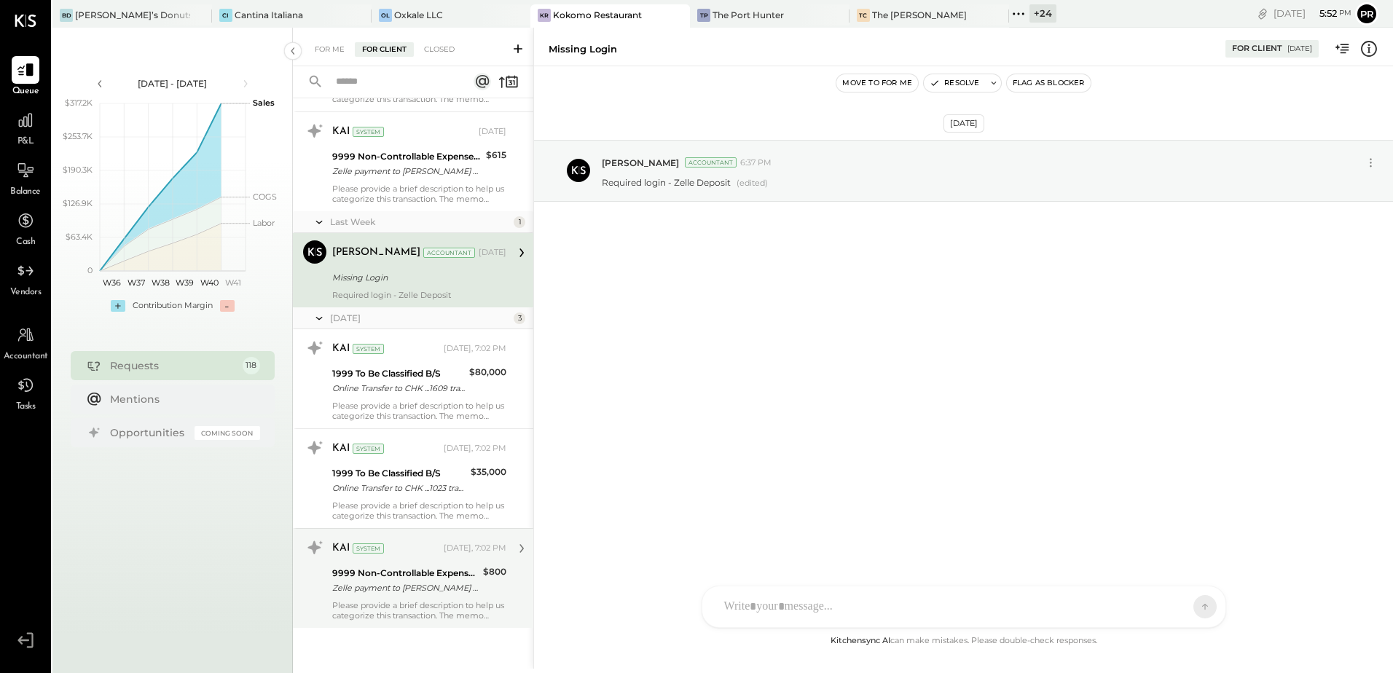
click at [439, 595] on div "Zelle payment to [PERSON_NAME] JPM99bpm8dga" at bounding box center [405, 588] width 146 height 15
